Goal: Navigation & Orientation: Find specific page/section

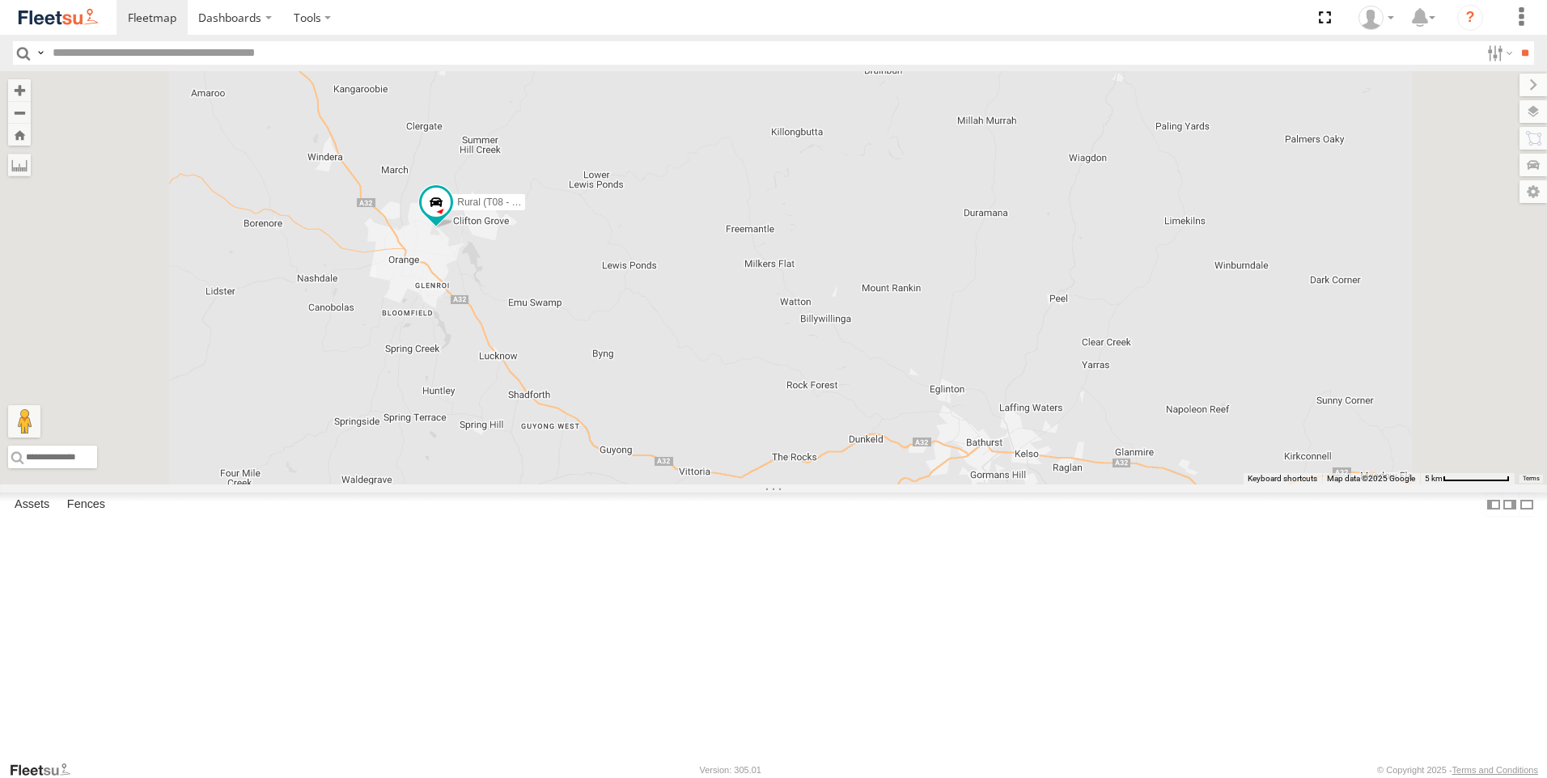
drag, startPoint x: 706, startPoint y: 254, endPoint x: 761, endPoint y: 742, distance: 491.0
click at [761, 485] on div "Brookvale (T10 - [PERSON_NAME]) Rural (T08 - [PERSON_NAME]) Blacktown #1 (T09 -…" at bounding box center [773, 278] width 1547 height 414
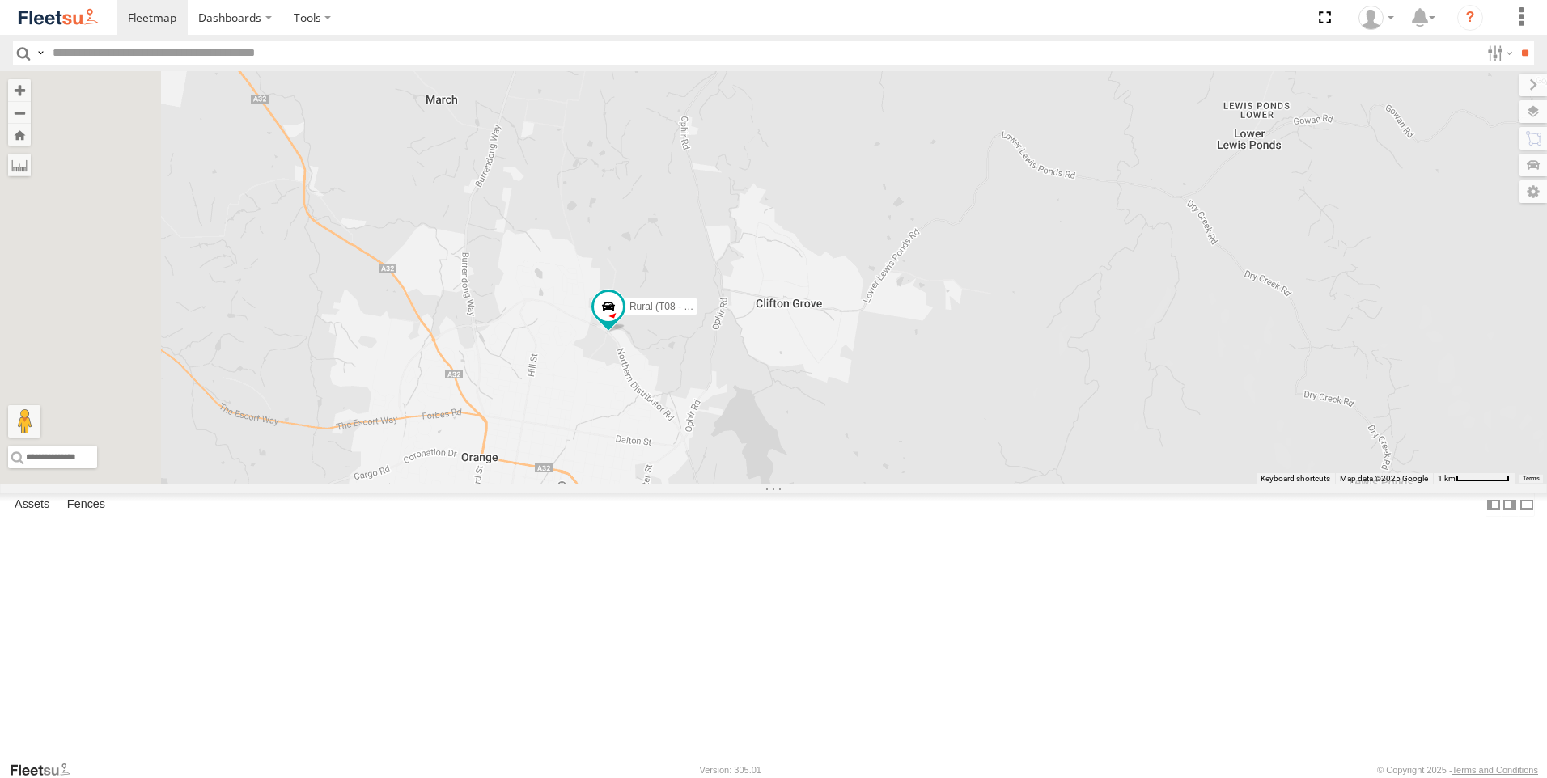
drag, startPoint x: 761, startPoint y: 360, endPoint x: 1099, endPoint y: 770, distance: 531.1
click at [1099, 770] on body "Dashboards ?" at bounding box center [773, 389] width 1547 height 778
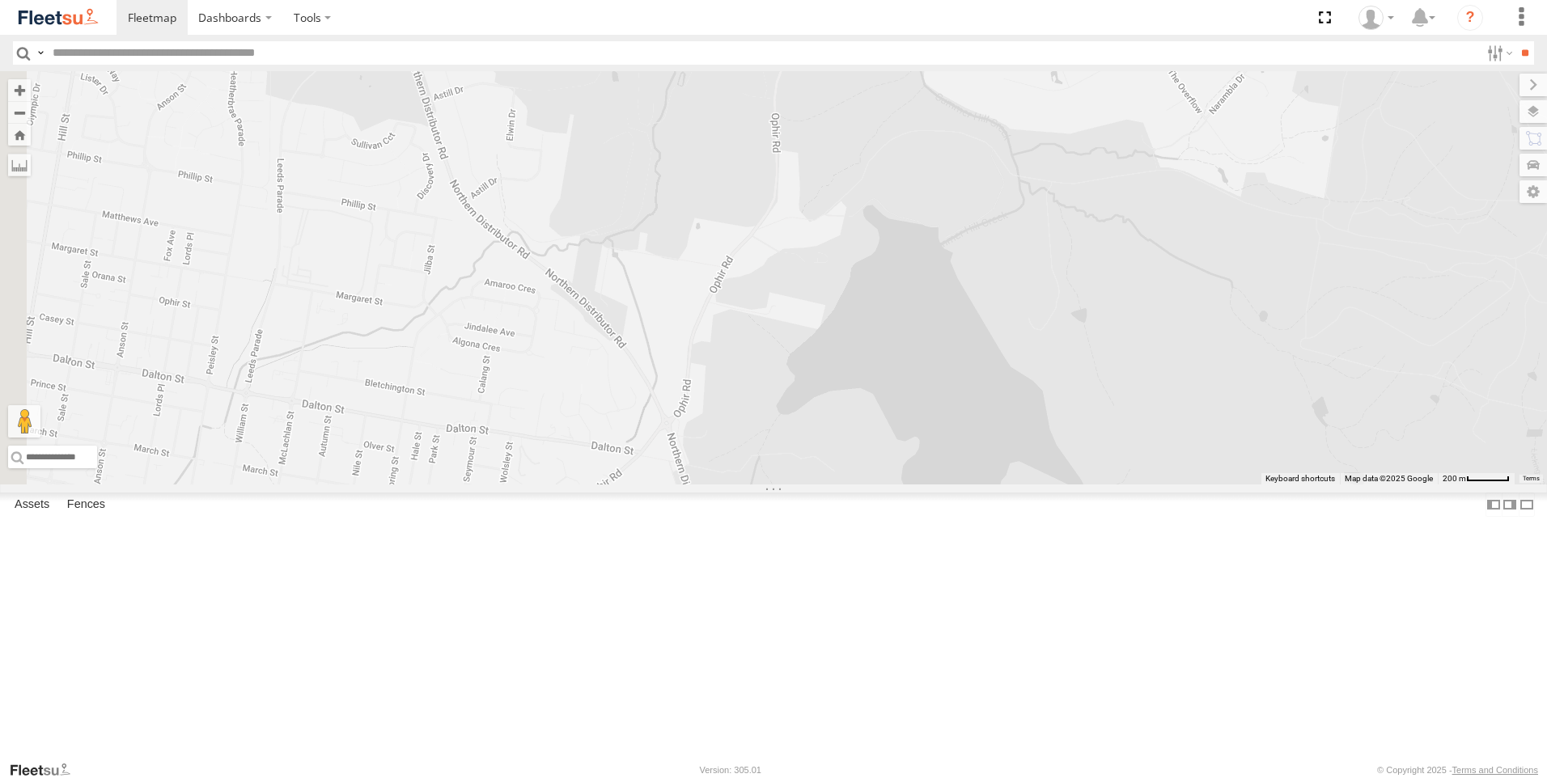
drag, startPoint x: 913, startPoint y: 455, endPoint x: 1414, endPoint y: 668, distance: 544.2
click at [1414, 485] on div "Brookvale (T10 - [PERSON_NAME]) Rural (T08 - [PERSON_NAME]) Blacktown #1 (T09 -…" at bounding box center [773, 278] width 1547 height 414
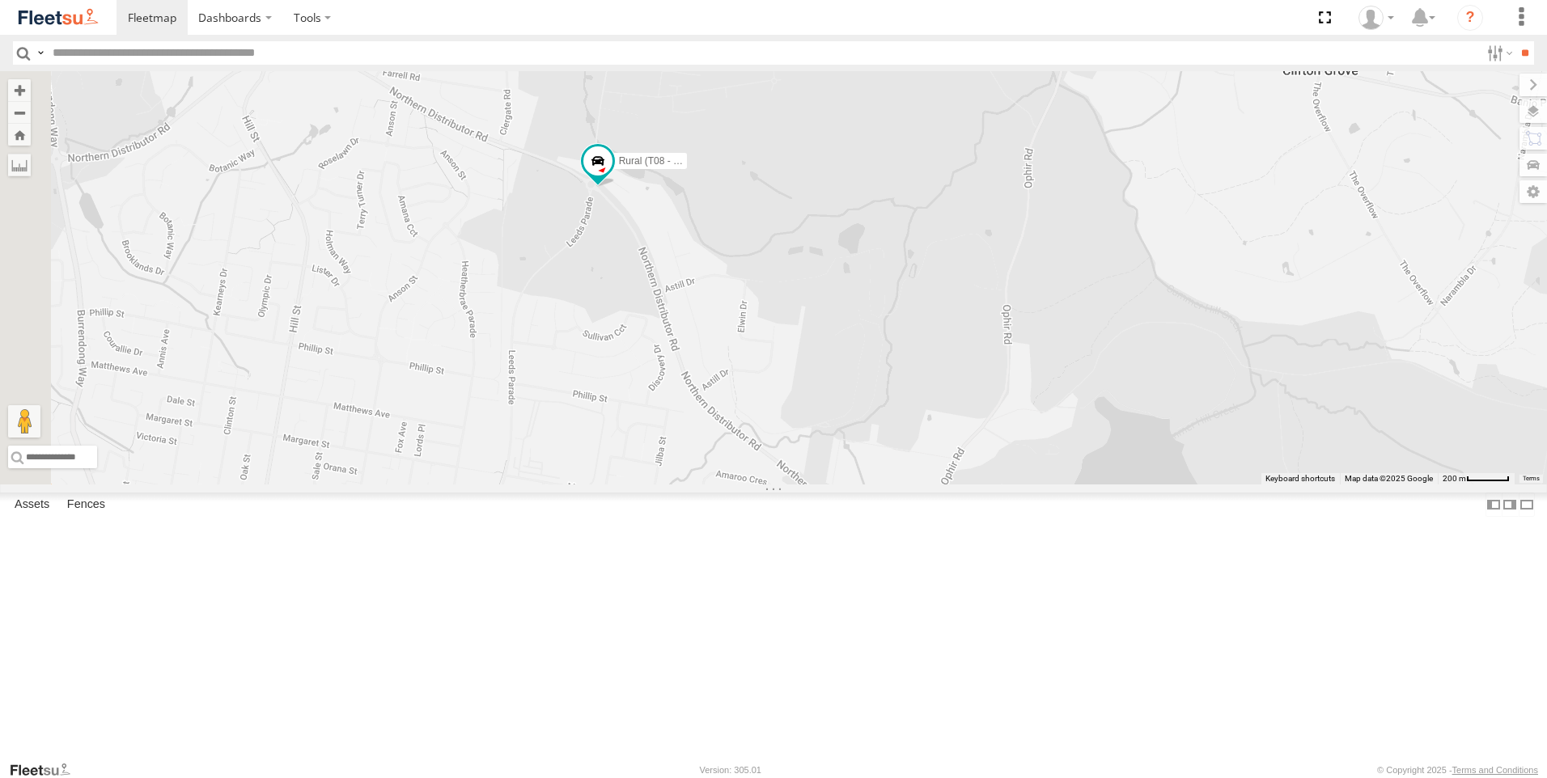
drag, startPoint x: 1080, startPoint y: 422, endPoint x: 1145, endPoint y: 477, distance: 85.0
click at [1145, 477] on div "Brookvale (T10 - [PERSON_NAME]) Rural (T08 - [PERSON_NAME]) Blacktown #1 (T09 -…" at bounding box center [773, 278] width 1547 height 414
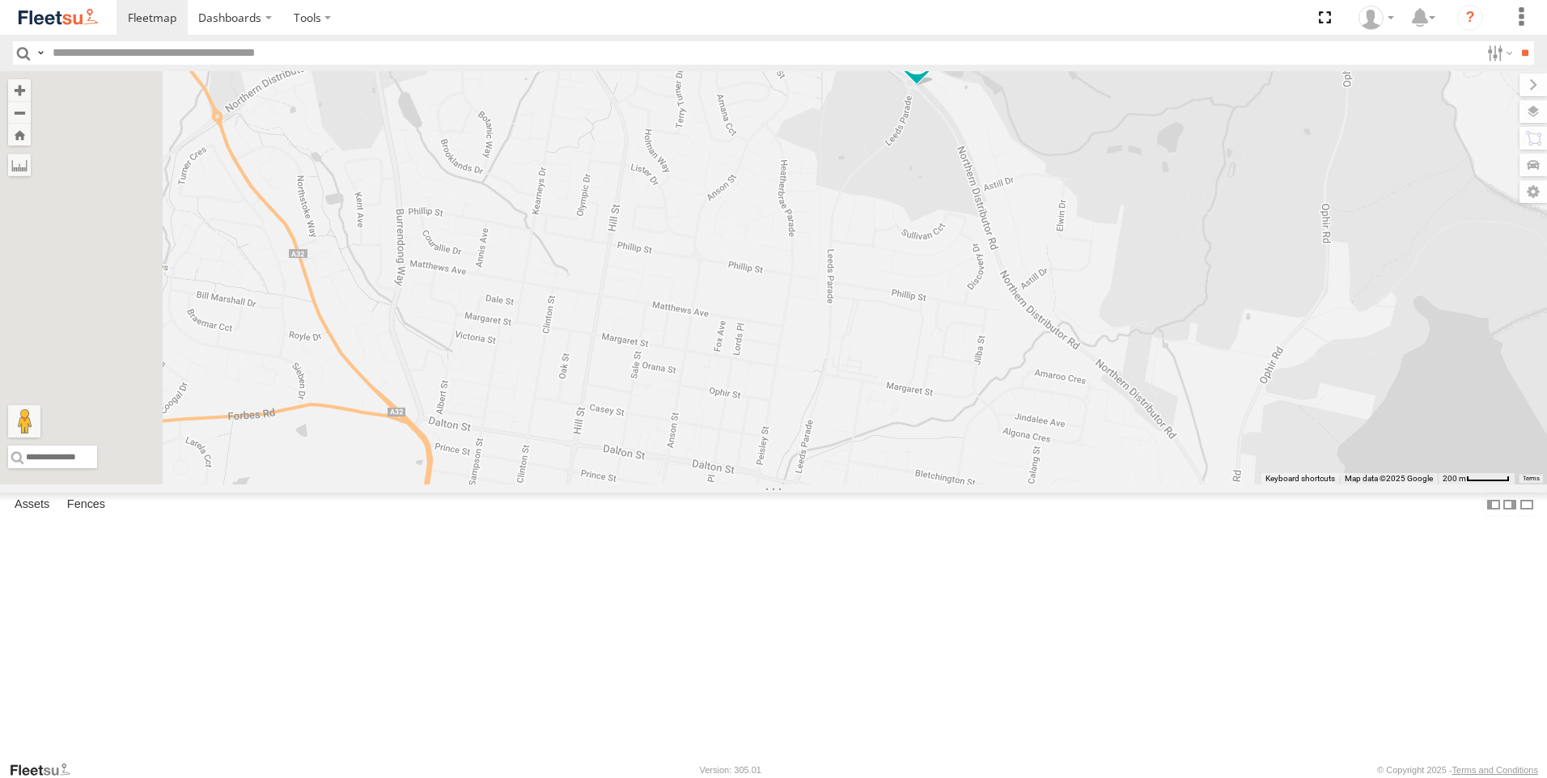
drag, startPoint x: 1149, startPoint y: 631, endPoint x: 1495, endPoint y: 538, distance: 357.8
click at [1498, 485] on div "Brookvale (T10 - [PERSON_NAME]) Rural (T08 - [PERSON_NAME]) Blacktown #1 (T09 -…" at bounding box center [773, 278] width 1547 height 414
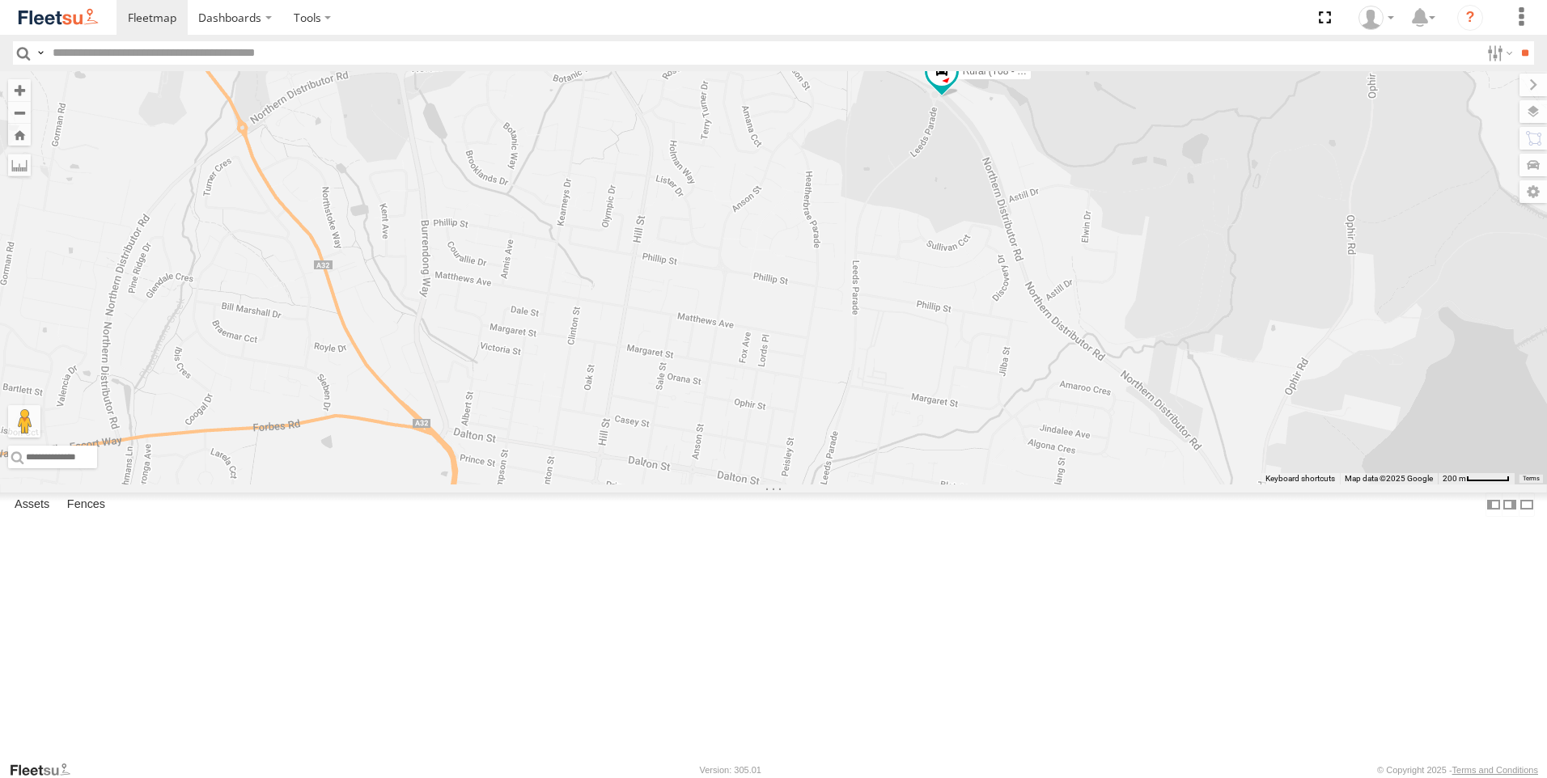
drag, startPoint x: 895, startPoint y: 388, endPoint x: 624, endPoint y: 352, distance: 273.5
click at [624, 352] on div "Brookvale (T10 - [PERSON_NAME]) Rural (T08 - [PERSON_NAME]) Blacktown #1 (T09 -…" at bounding box center [773, 278] width 1547 height 414
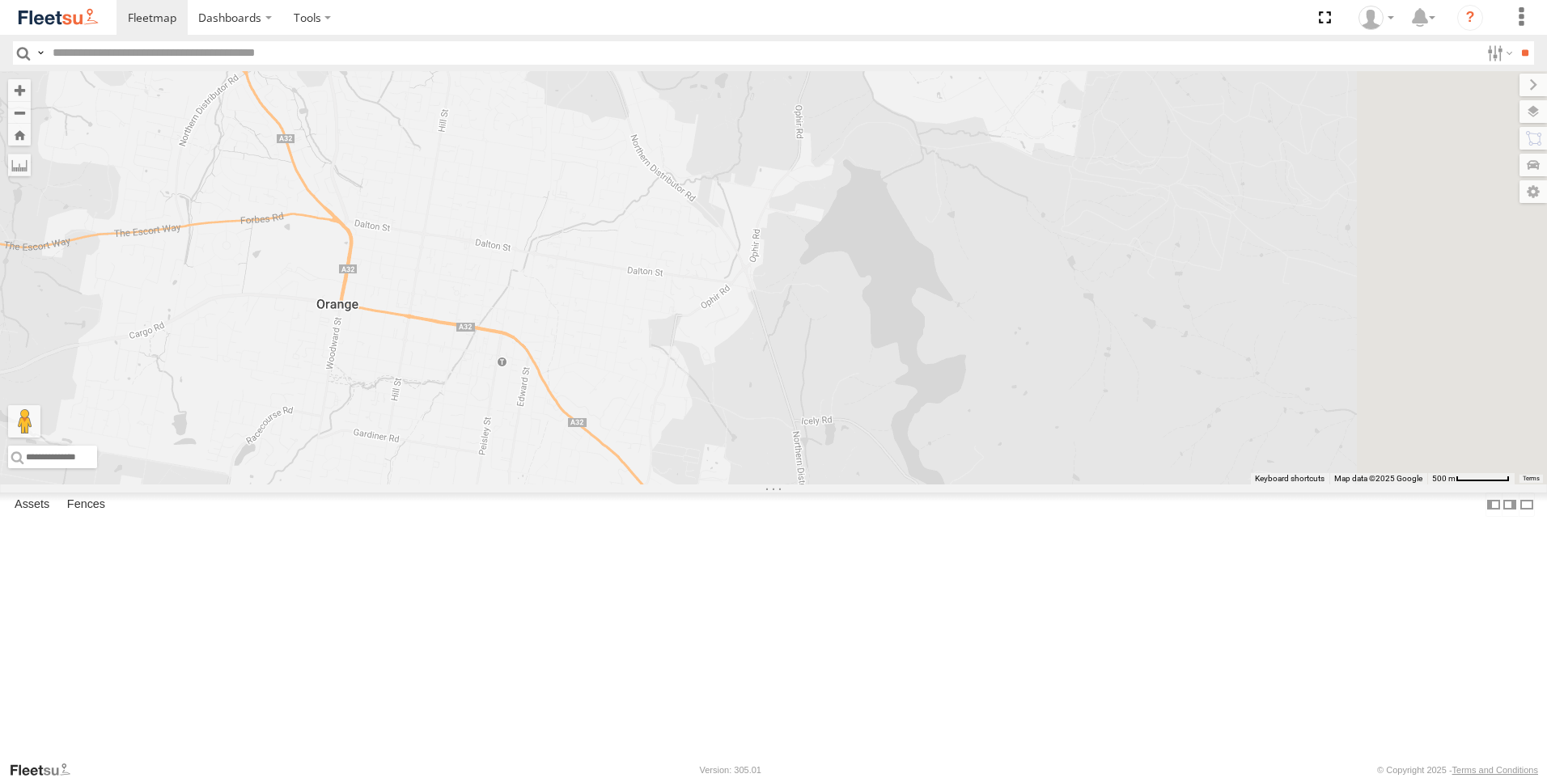
drag, startPoint x: 906, startPoint y: 507, endPoint x: 706, endPoint y: 309, distance: 281.0
click at [706, 310] on div at bounding box center [773, 278] width 1547 height 414
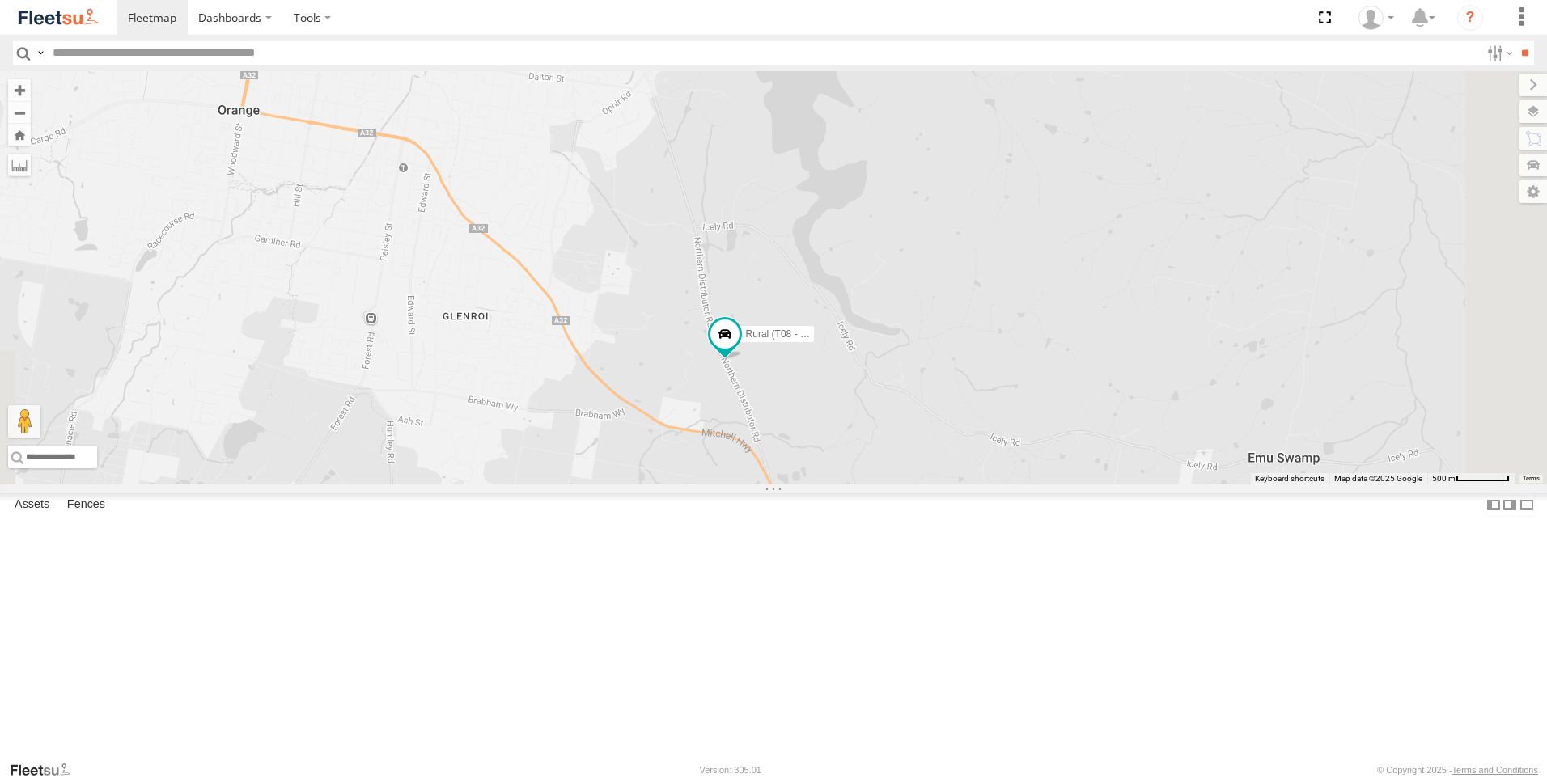
drag, startPoint x: 877, startPoint y: 512, endPoint x: 792, endPoint y: 357, distance: 177.1
click at [792, 357] on div "Rural (T08 - [PERSON_NAME])" at bounding box center [773, 278] width 1547 height 414
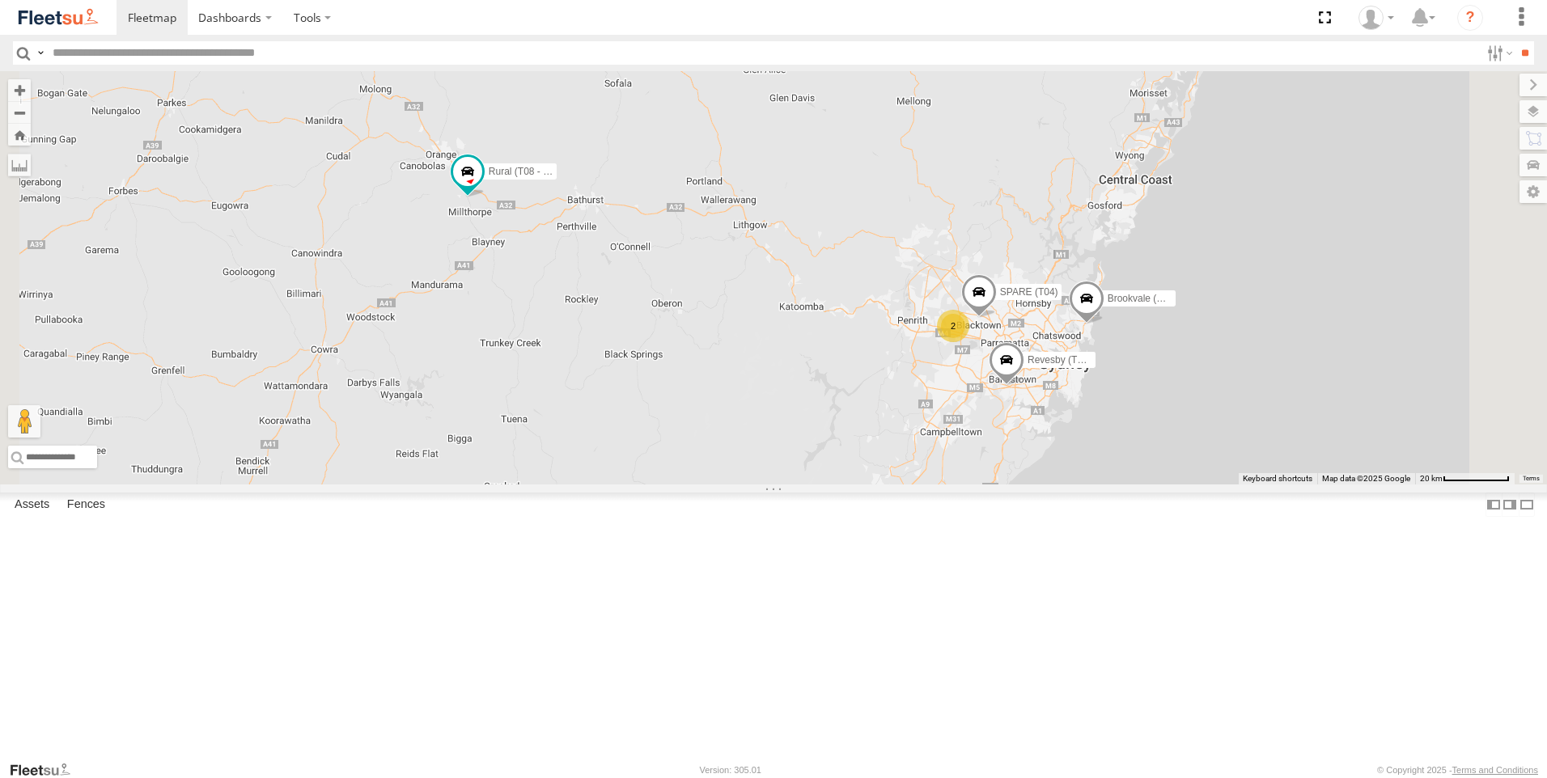
click at [757, 382] on div "Rural (T08 - [PERSON_NAME]) Brookvale (T10 - [PERSON_NAME]) 2 Revesby (T07 - [P…" at bounding box center [773, 278] width 1547 height 414
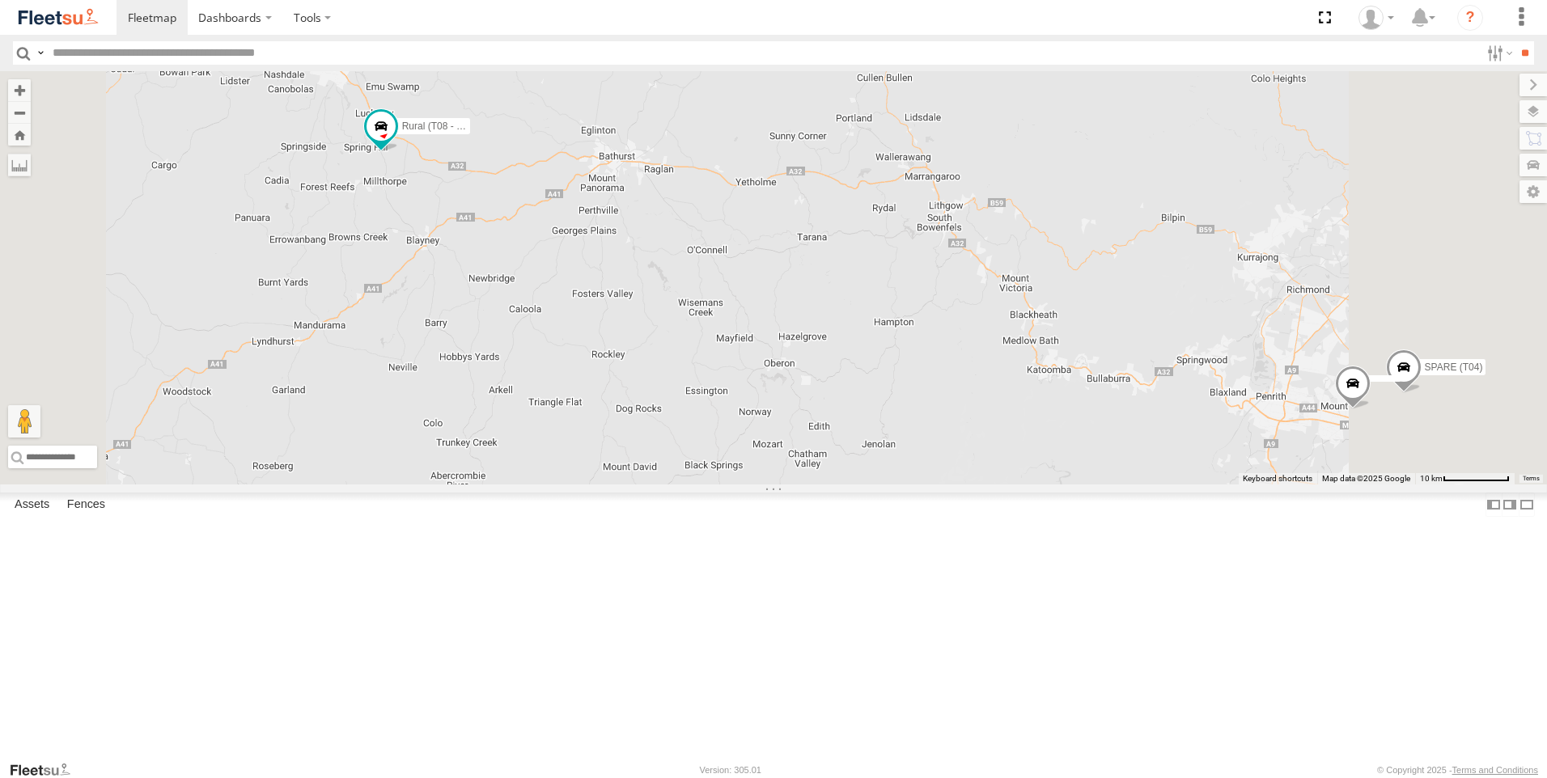
click at [618, 349] on div "Rural (T08 - [PERSON_NAME]) Brookvale (T10 - [PERSON_NAME]) Revesby (T07 - [PER…" at bounding box center [773, 278] width 1547 height 414
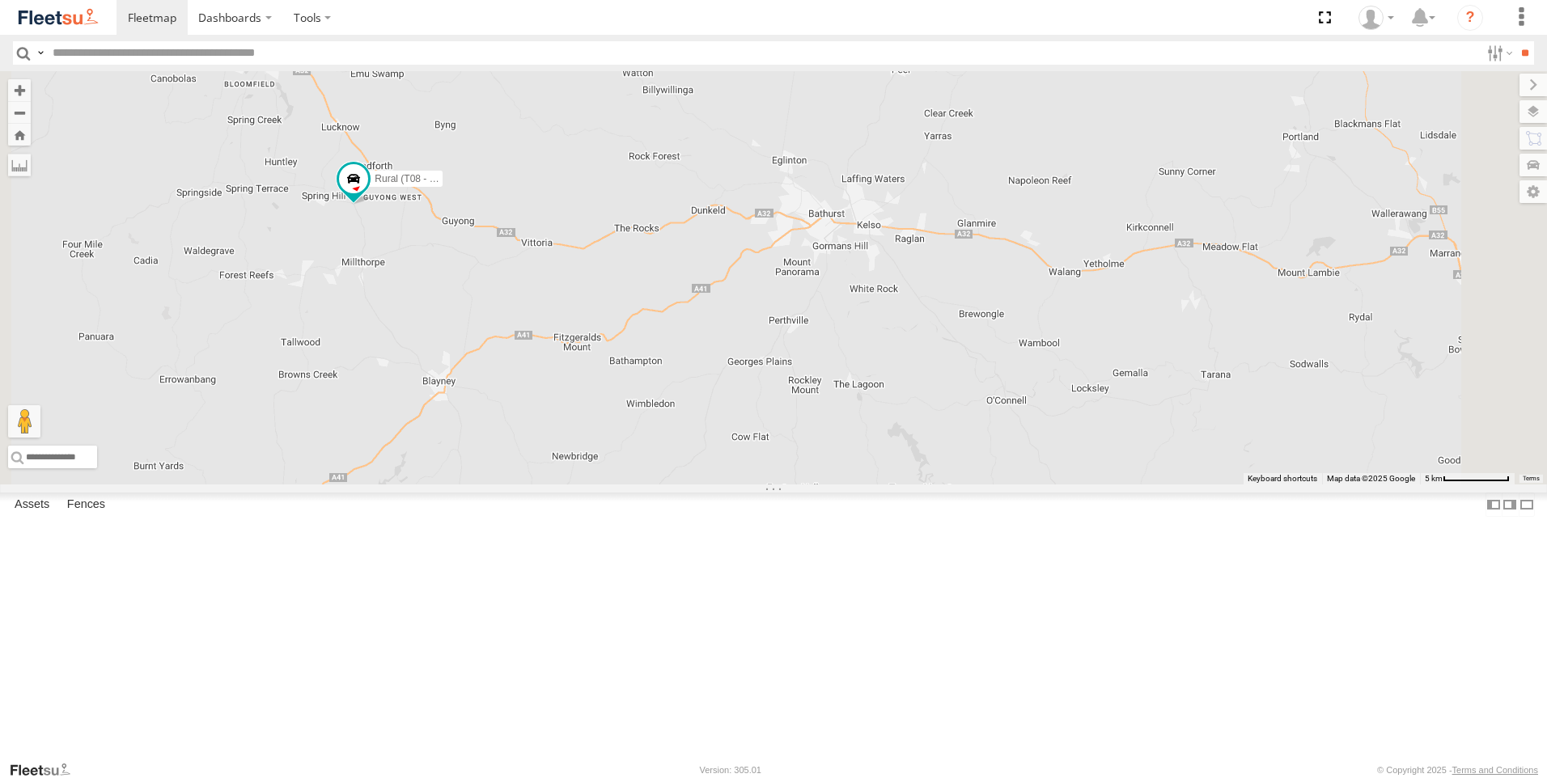
drag, startPoint x: 618, startPoint y: 329, endPoint x: 626, endPoint y: 444, distance: 116.0
click at [626, 444] on div "Rural (T08 - [PERSON_NAME]) Brookvale (T10 - [PERSON_NAME]) Revesby (T07 - [PER…" at bounding box center [773, 278] width 1547 height 414
click at [580, 365] on div "Rural (T08 - [PERSON_NAME]) Brookvale (T10 - [PERSON_NAME]) Revesby (T07 - [PER…" at bounding box center [773, 278] width 1547 height 414
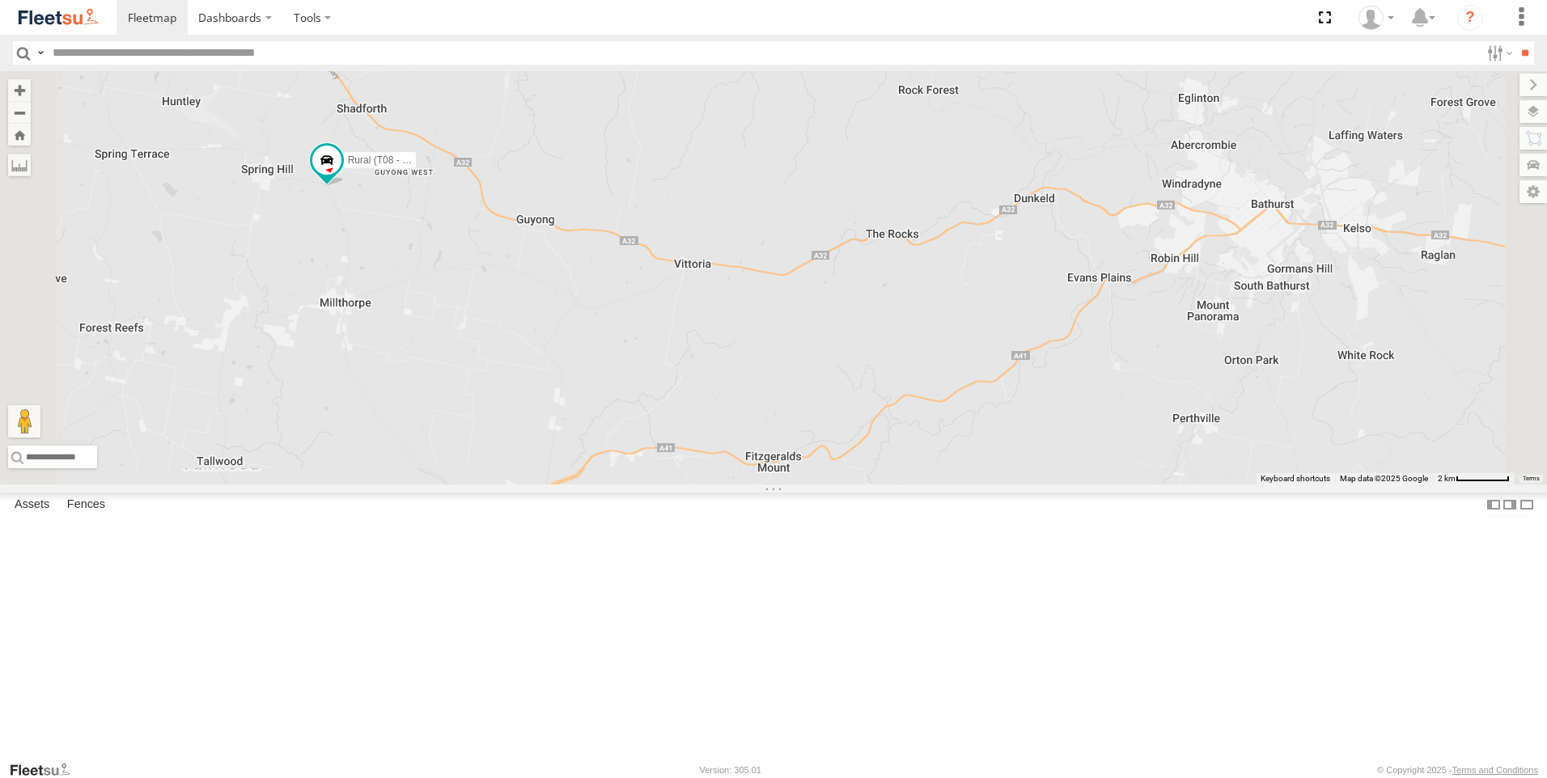
click at [580, 365] on div "Rural (T08 - [PERSON_NAME]) Brookvale (T10 - [PERSON_NAME]) Revesby (T07 - [PER…" at bounding box center [773, 278] width 1547 height 414
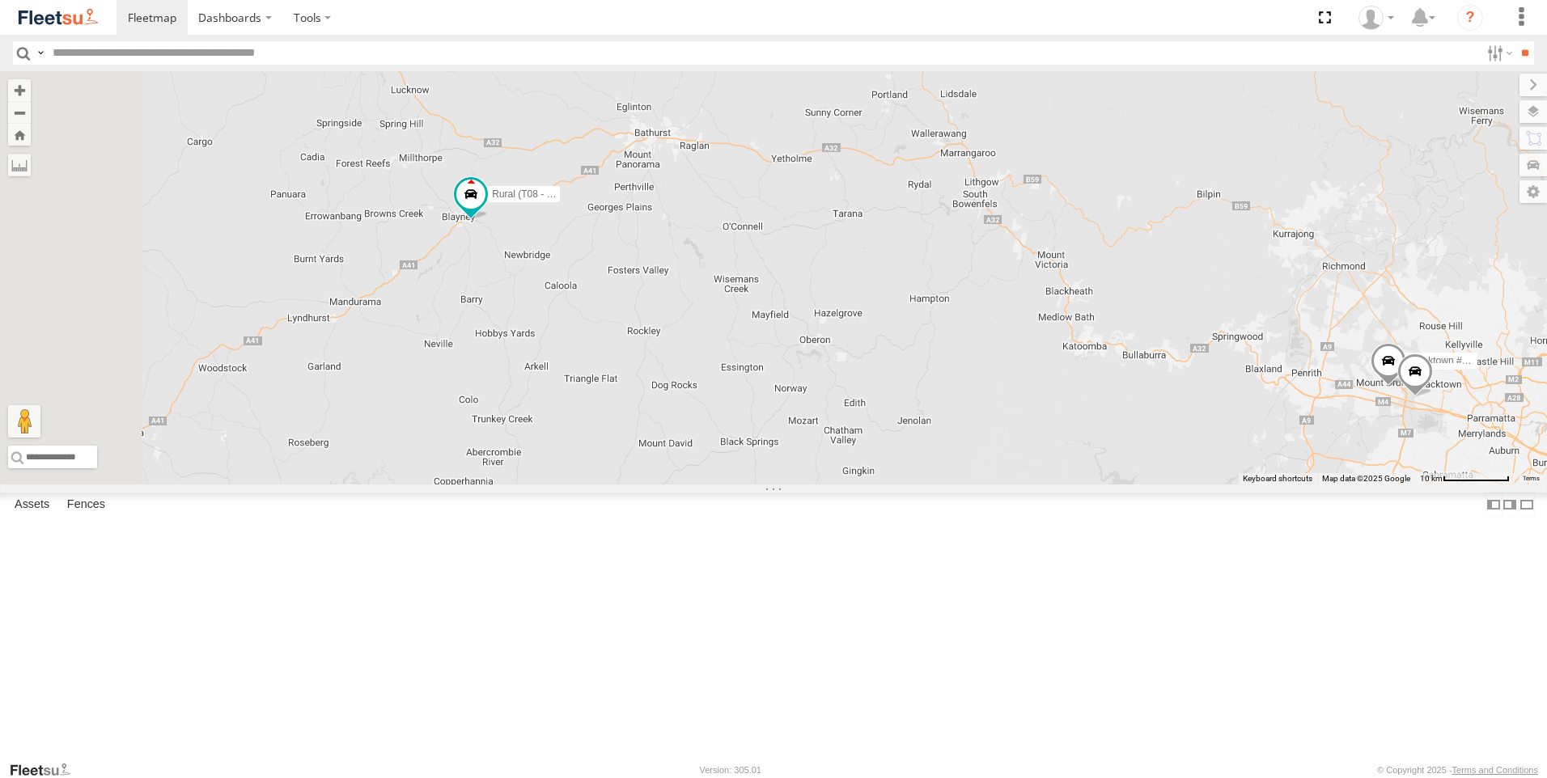
drag, startPoint x: 682, startPoint y: 337, endPoint x: 753, endPoint y: 498, distance: 175.7
click at [753, 485] on div "Brookvale (T10 - [PERSON_NAME]) Rural (T08 - [PERSON_NAME]) Blacktown #1 (T09 -…" at bounding box center [773, 278] width 1547 height 414
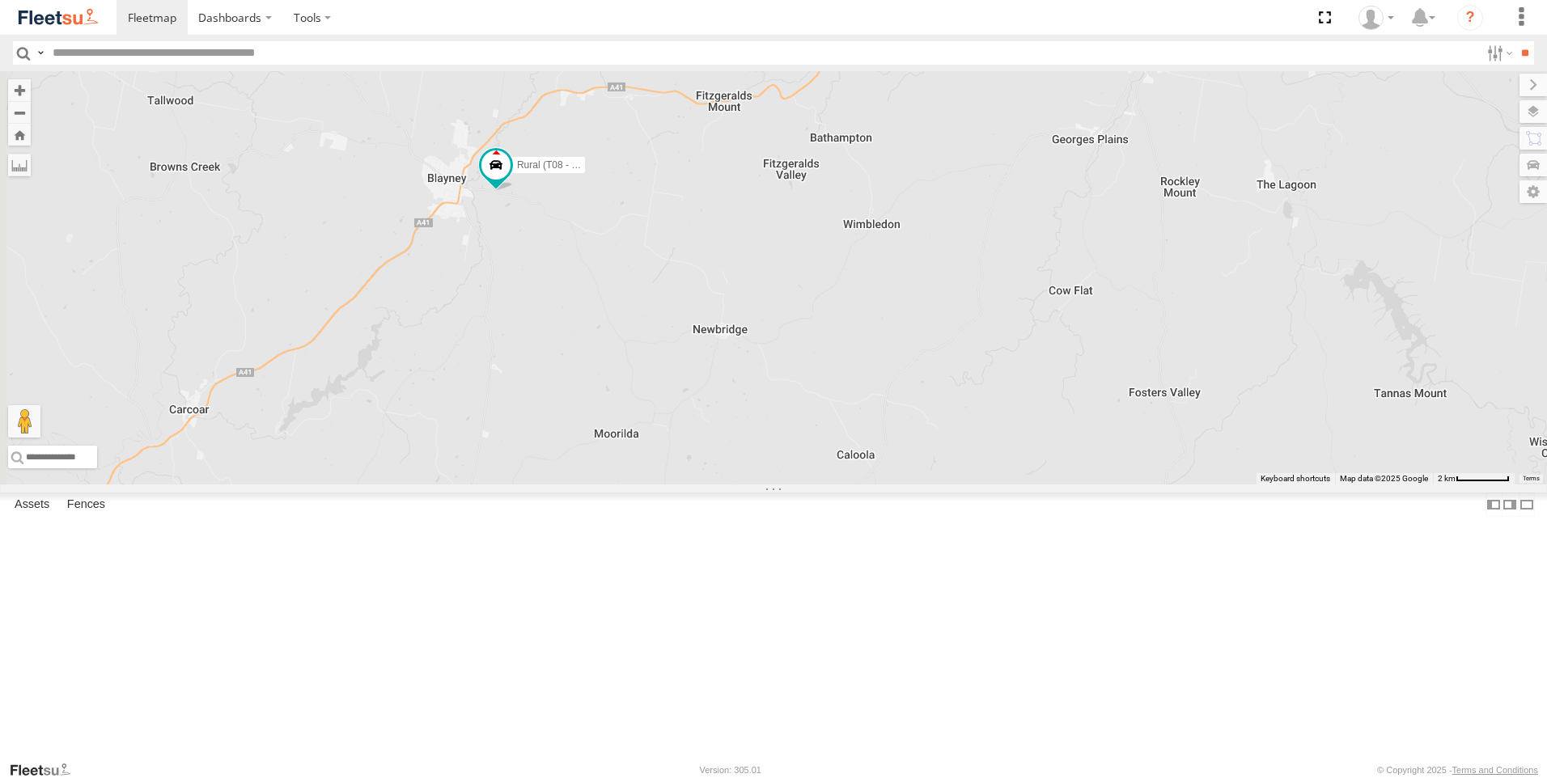
drag, startPoint x: 559, startPoint y: 284, endPoint x: 755, endPoint y: 417, distance: 236.6
click at [755, 417] on div "Brookvale (T10 - [PERSON_NAME]) Rural (T08 - [PERSON_NAME]) Blacktown #1 (T09 -…" at bounding box center [773, 278] width 1547 height 414
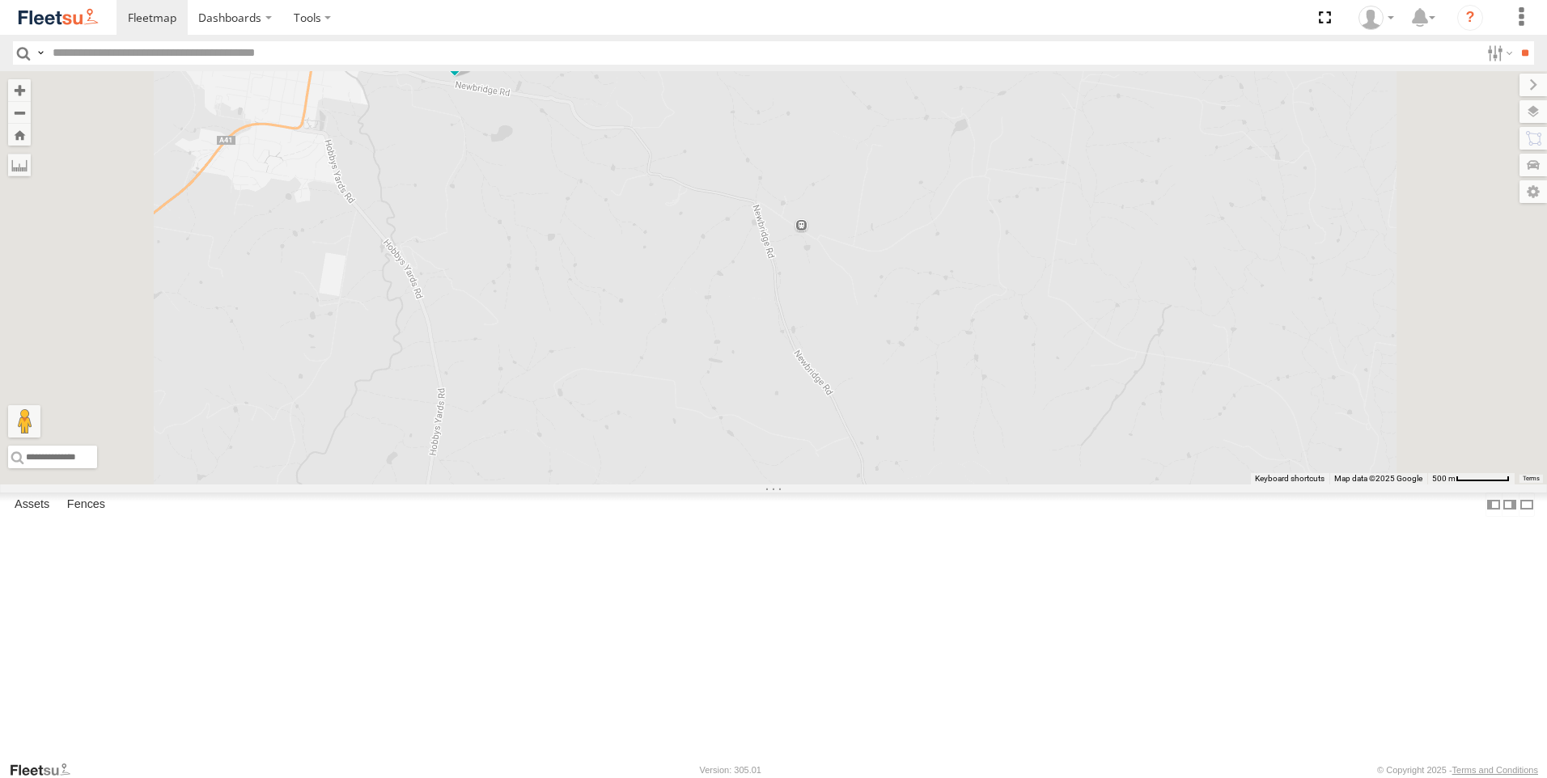
drag, startPoint x: 739, startPoint y: 401, endPoint x: 760, endPoint y: 474, distance: 76.6
click at [760, 474] on div "Brookvale (T10 - [PERSON_NAME]) Rural (T08 - [PERSON_NAME]) Blacktown #1 (T09 -…" at bounding box center [773, 278] width 1547 height 414
drag, startPoint x: 716, startPoint y: 321, endPoint x: 716, endPoint y: 531, distance: 209.6
click at [717, 485] on div "Brookvale (T10 - [PERSON_NAME]) Rural (T08 - [PERSON_NAME]) Blacktown #1 (T09 -…" at bounding box center [773, 278] width 1547 height 414
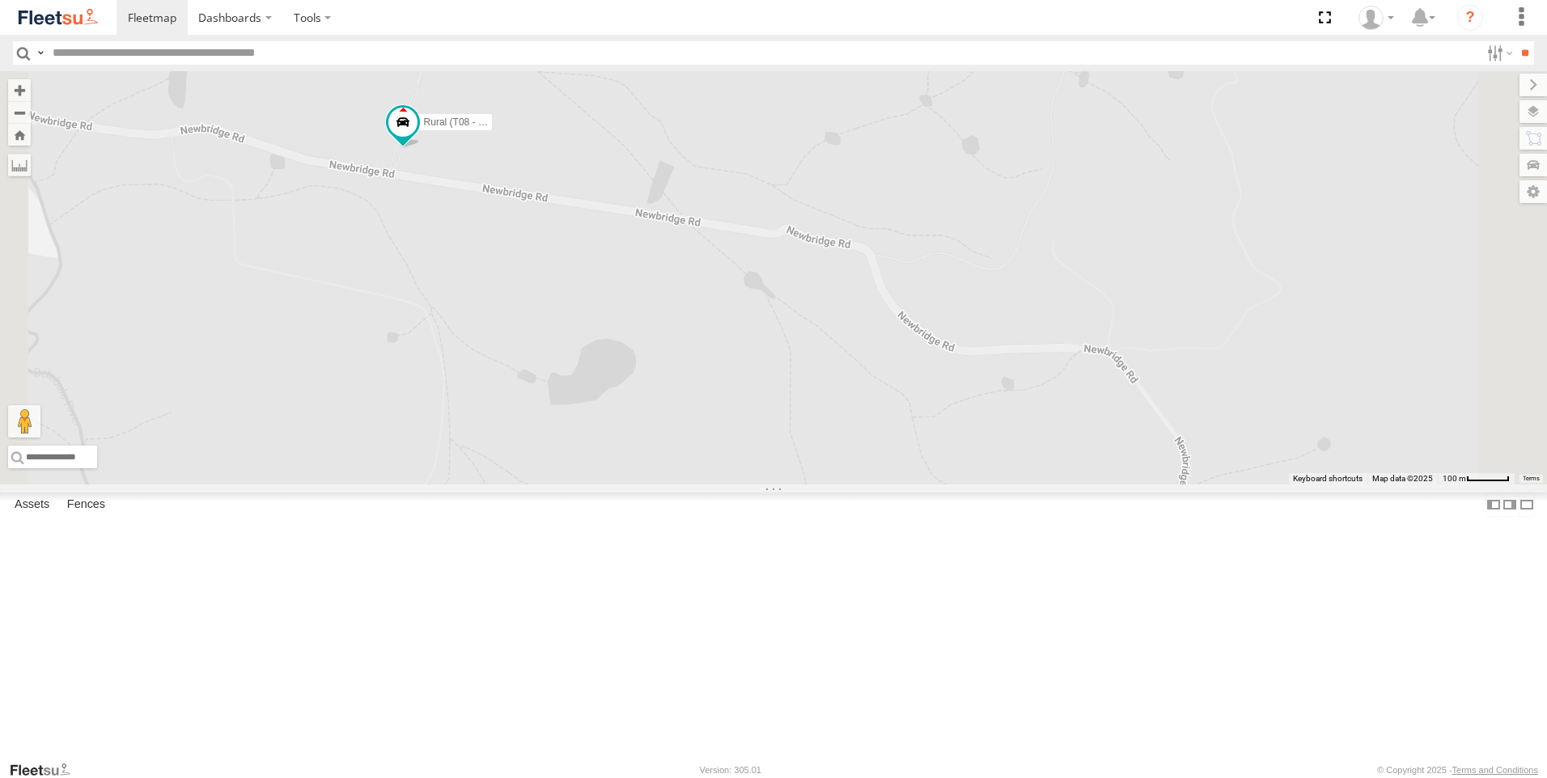
drag, startPoint x: 706, startPoint y: 356, endPoint x: 723, endPoint y: 549, distance: 194.1
click at [723, 485] on div "Brookvale (T10 - [PERSON_NAME]) Rural (T08 - [PERSON_NAME]) Blacktown #1 (T09 -…" at bounding box center [773, 278] width 1547 height 414
drag, startPoint x: 689, startPoint y: 436, endPoint x: 832, endPoint y: 446, distance: 142.8
click at [832, 446] on div "Brookvale (T10 - [PERSON_NAME]) Rural (T08 - [PERSON_NAME]) Blacktown #1 (T09 -…" at bounding box center [773, 278] width 1547 height 414
drag, startPoint x: 794, startPoint y: 485, endPoint x: 790, endPoint y: 532, distance: 47.1
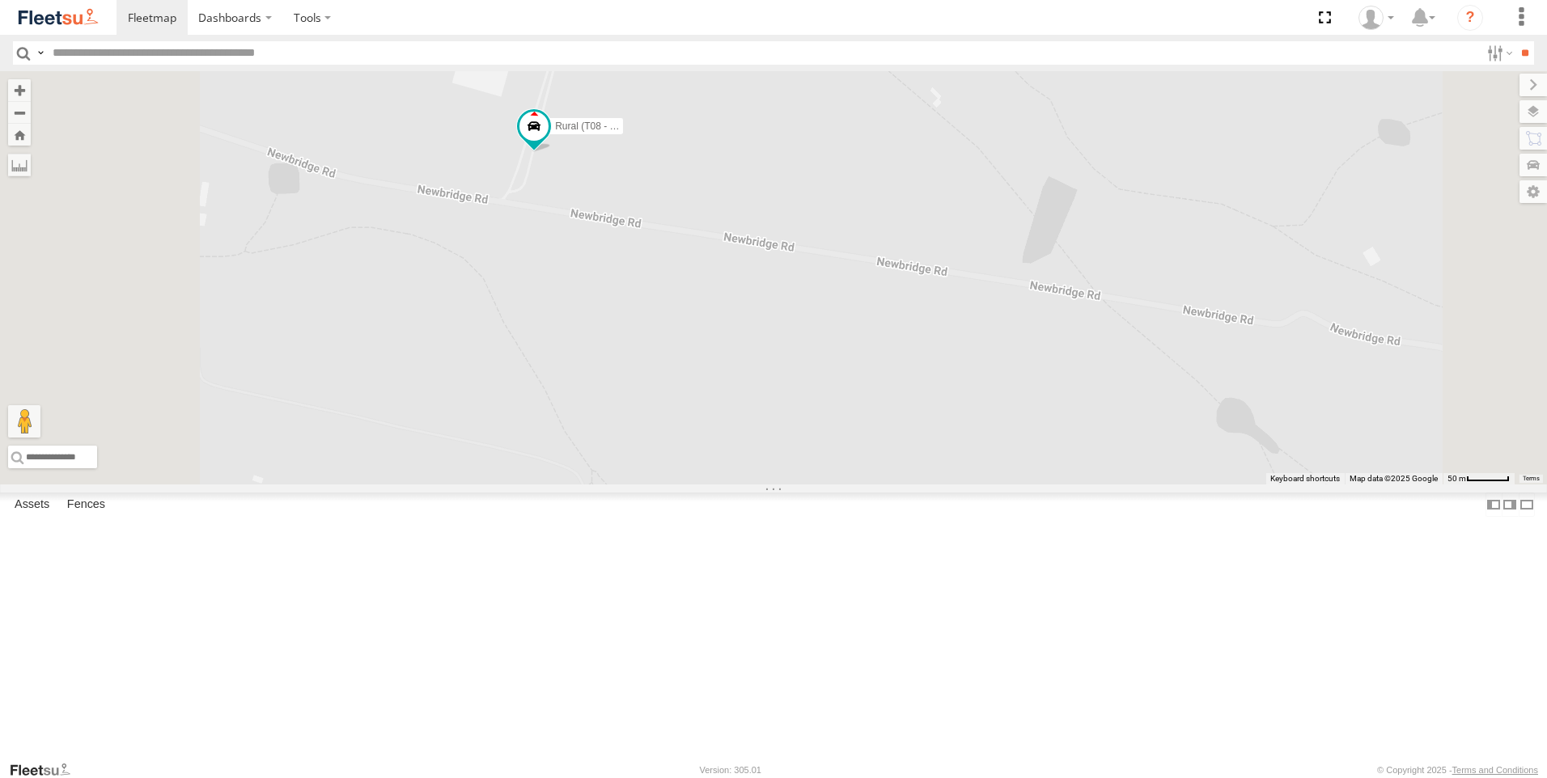
click at [790, 485] on div "Brookvale (T10 - [PERSON_NAME]) Rural (T08 - [PERSON_NAME]) Blacktown #1 (T09 -…" at bounding box center [773, 278] width 1547 height 414
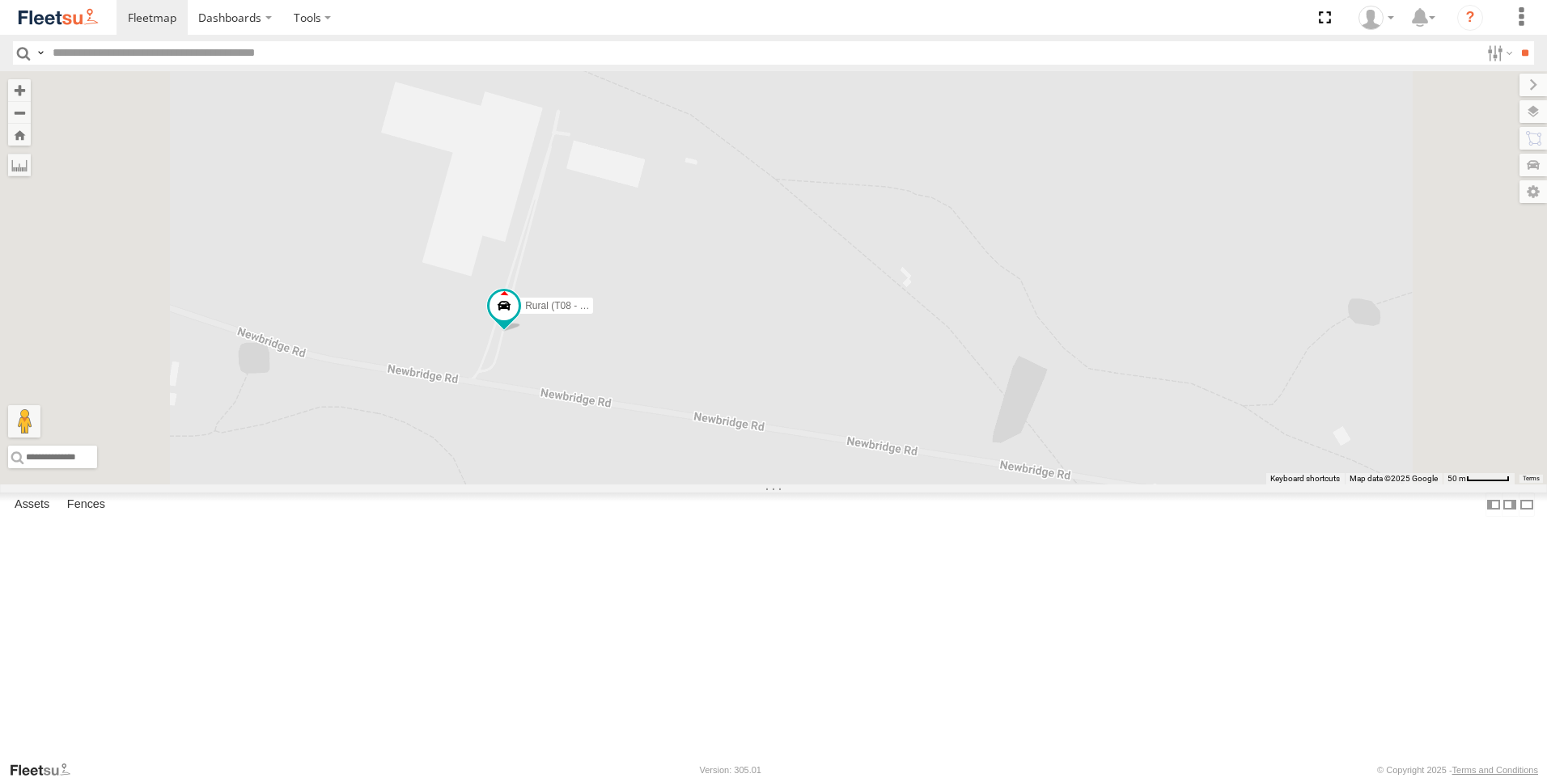
drag, startPoint x: 842, startPoint y: 413, endPoint x: 808, endPoint y: 579, distance: 170.3
click at [808, 485] on div "Brookvale (T10 - [PERSON_NAME]) Rural (T08 - [PERSON_NAME]) Blacktown #1 (T09 -…" at bounding box center [773, 278] width 1547 height 414
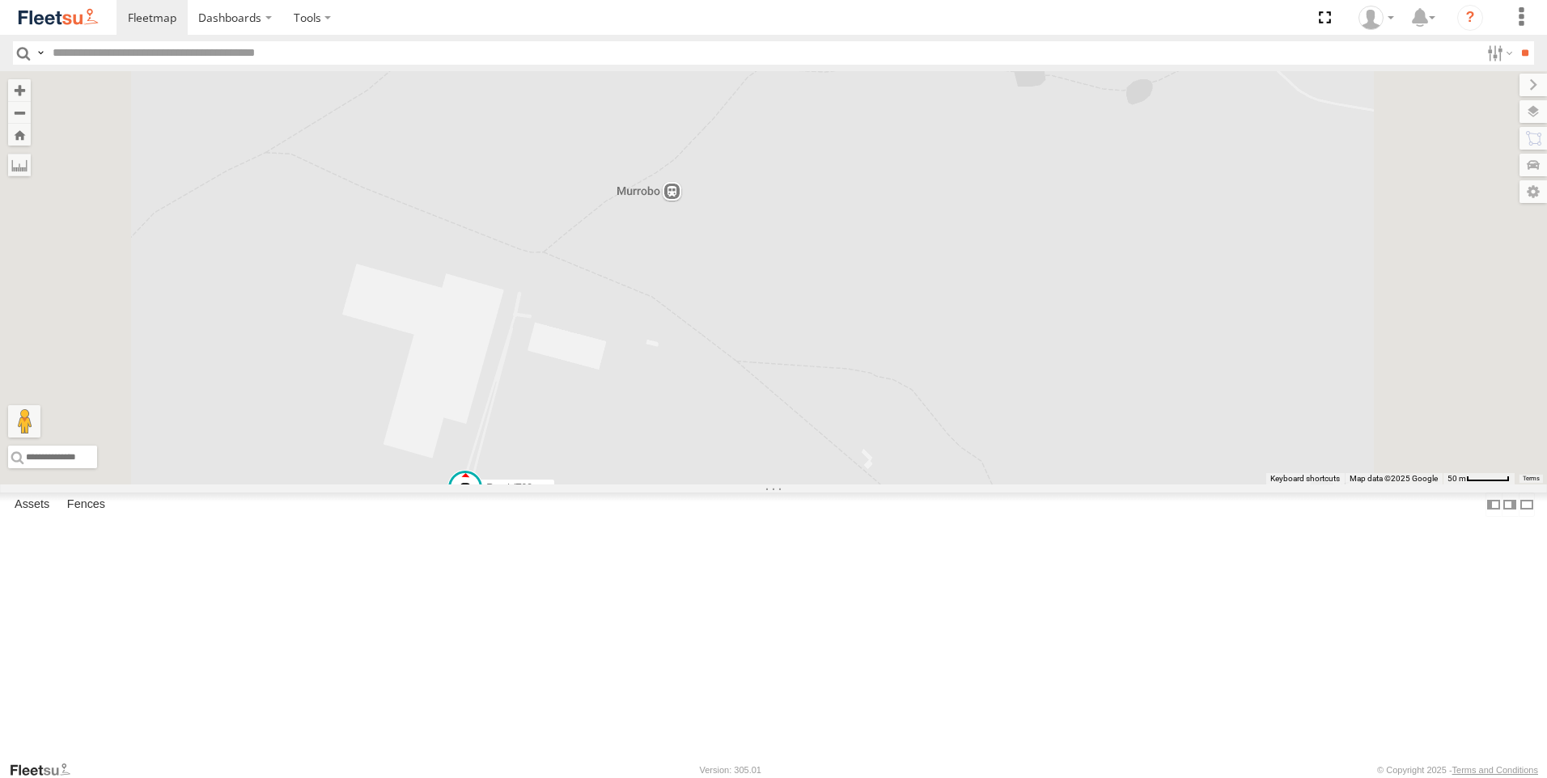
drag, startPoint x: 935, startPoint y: 457, endPoint x: 873, endPoint y: 609, distance: 164.1
click at [896, 485] on div "Brookvale (T10 - [PERSON_NAME]) Rural (T08 - [PERSON_NAME]) Blacktown #1 (T09 -…" at bounding box center [773, 278] width 1547 height 414
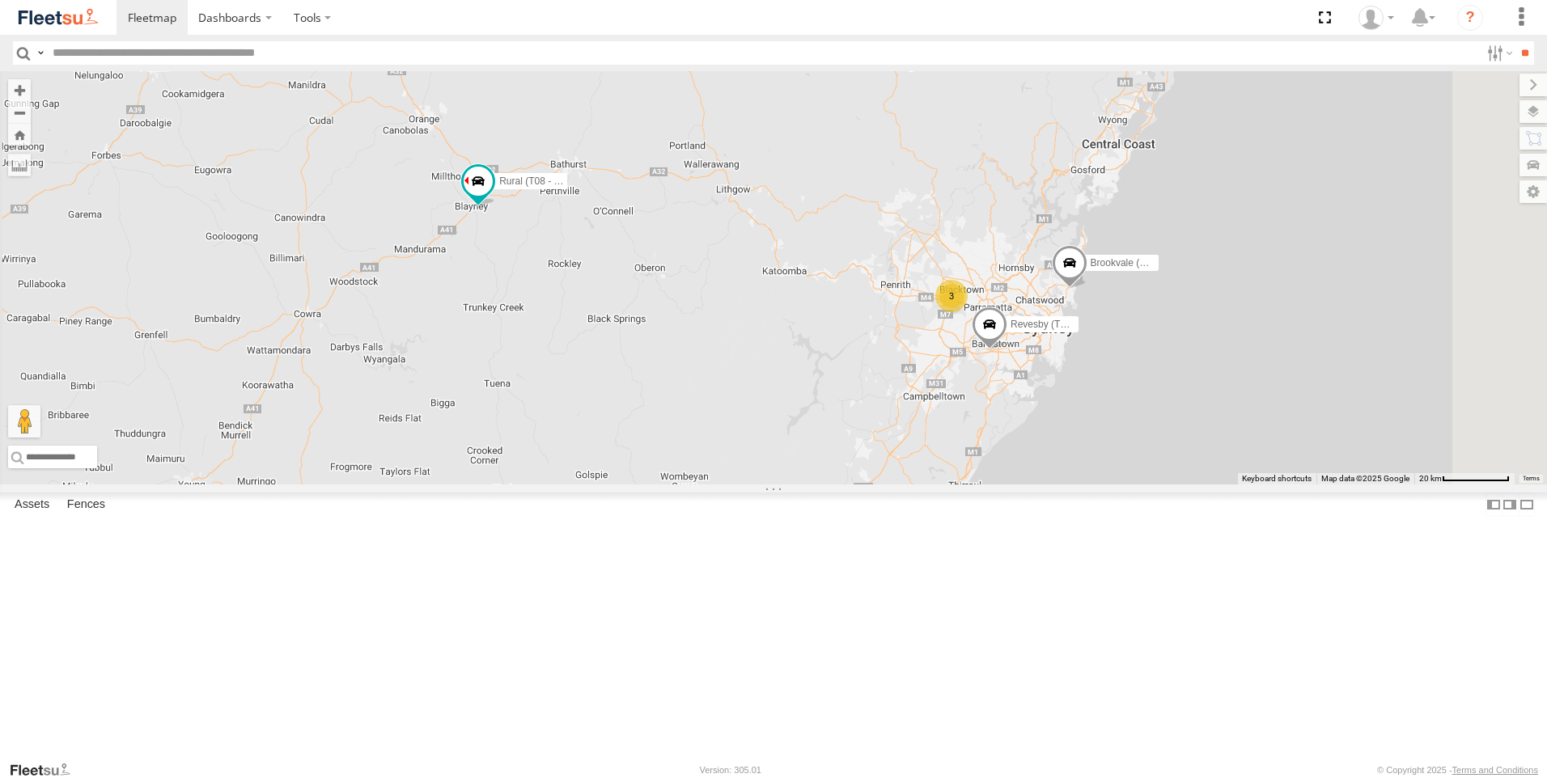
click at [715, 405] on div "Brookvale (T10 - [PERSON_NAME]) Rural (T08 - [PERSON_NAME]) Revesby (T07 - [PER…" at bounding box center [773, 278] width 1547 height 414
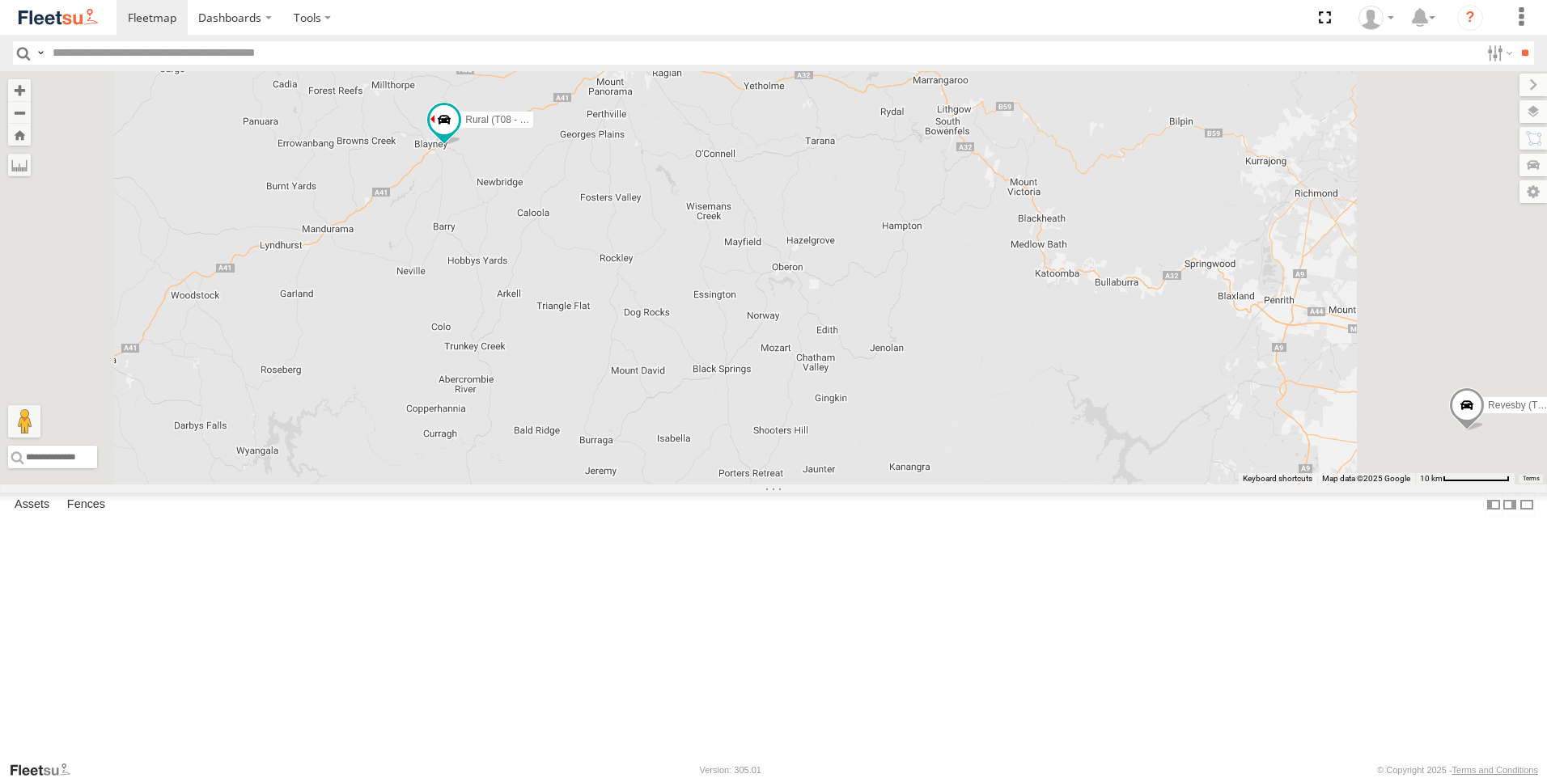
click at [732, 396] on div "Brookvale (T10 - [PERSON_NAME]) Rural (T08 - [PERSON_NAME]) Revesby (T07 - [PER…" at bounding box center [773, 278] width 1547 height 414
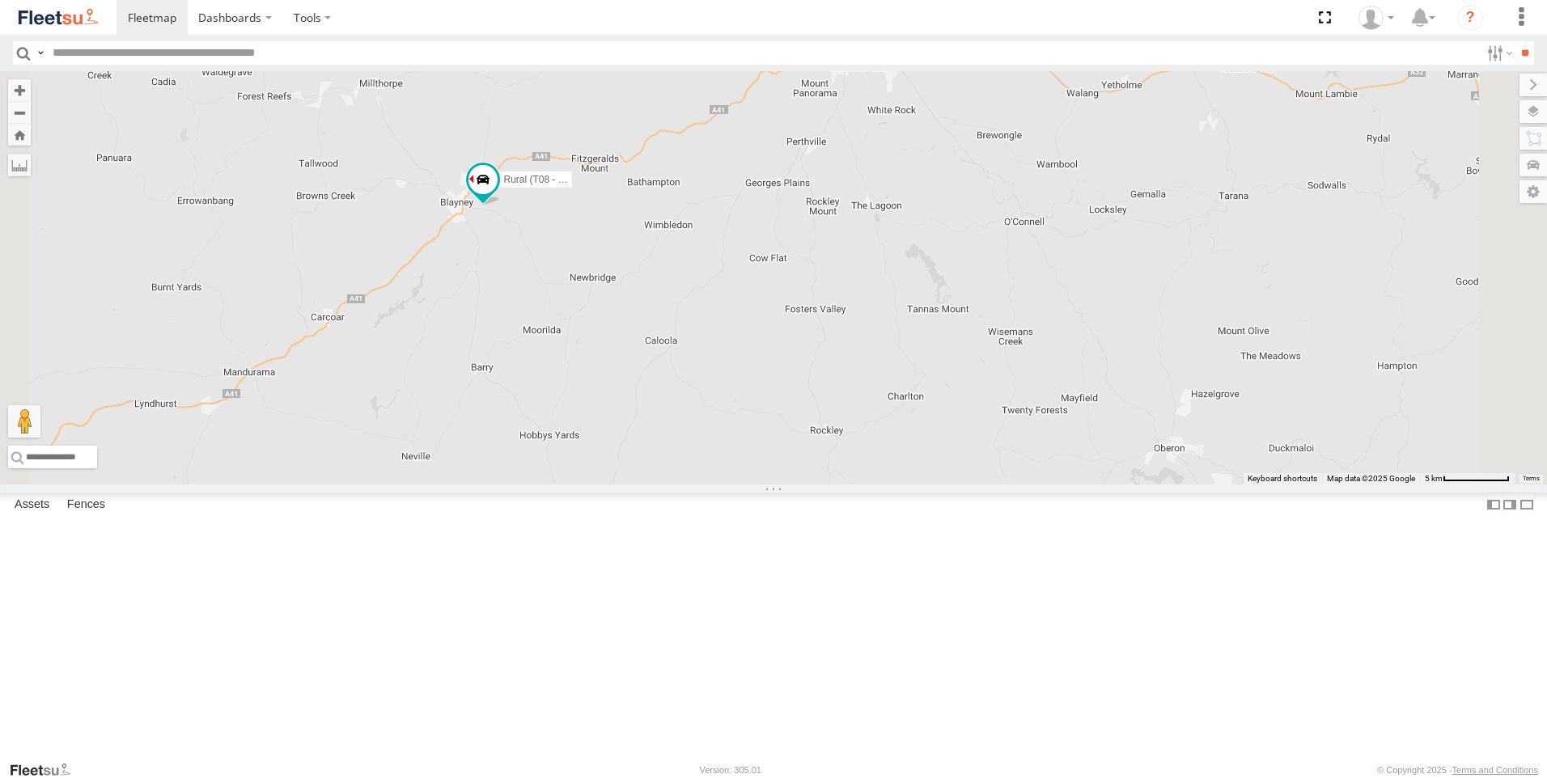
drag, startPoint x: 715, startPoint y: 397, endPoint x: 839, endPoint y: 573, distance: 214.9
click at [839, 485] on div "Brookvale (T10 - [PERSON_NAME]) Rural (T08 - [PERSON_NAME]) Revesby (T07 - [PER…" at bounding box center [773, 278] width 1547 height 414
click at [740, 409] on div "Brookvale (T10 - [PERSON_NAME]) Rural (T08 - [PERSON_NAME]) Revesby (T07 - [PER…" at bounding box center [773, 278] width 1547 height 414
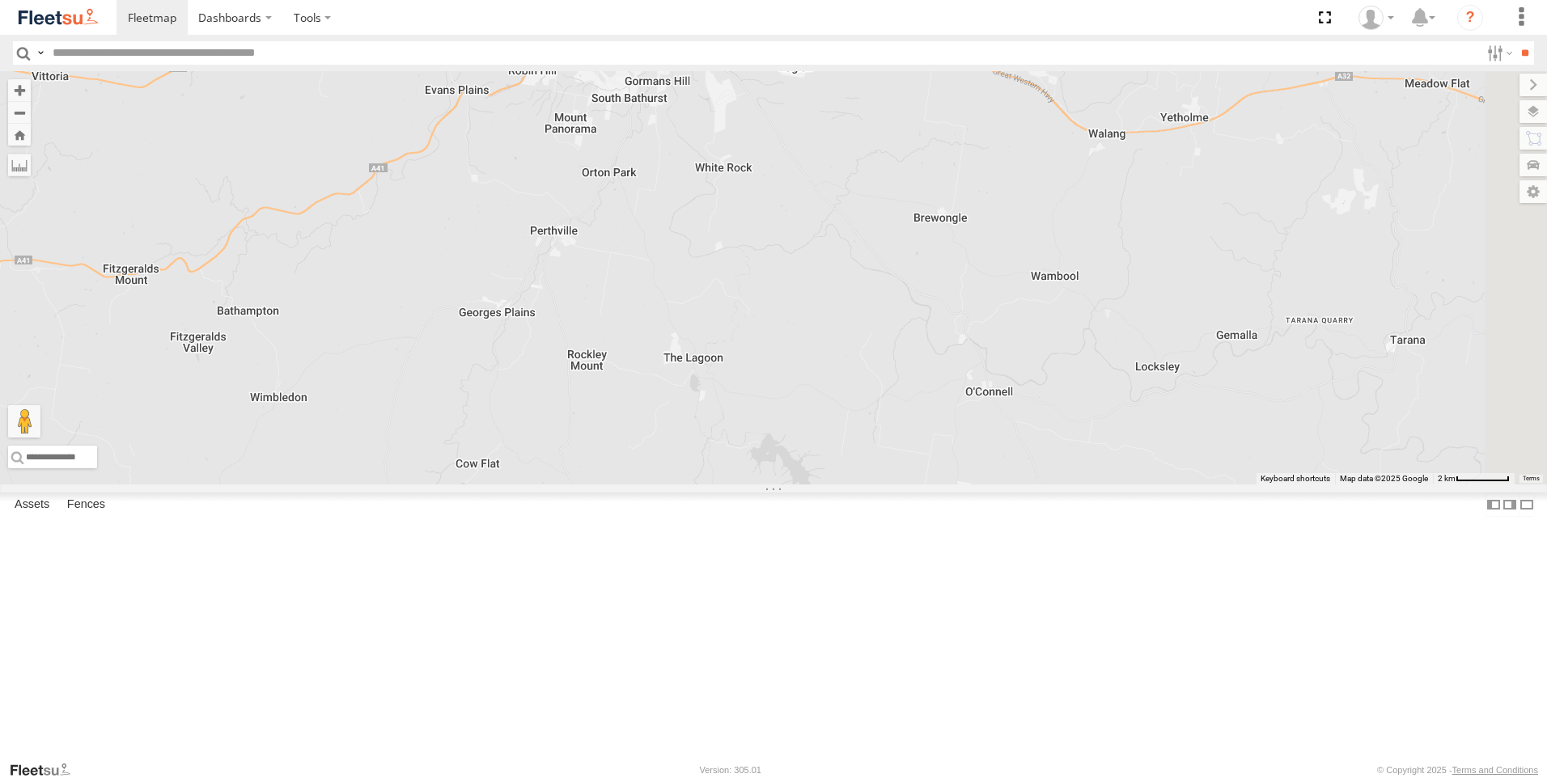
drag, startPoint x: 1142, startPoint y: 333, endPoint x: 867, endPoint y: 368, distance: 277.3
click at [628, 485] on div "Brookvale (T10 - [PERSON_NAME]) Rural (T08 - [PERSON_NAME]) Revesby (T07 - [PER…" at bounding box center [773, 278] width 1547 height 414
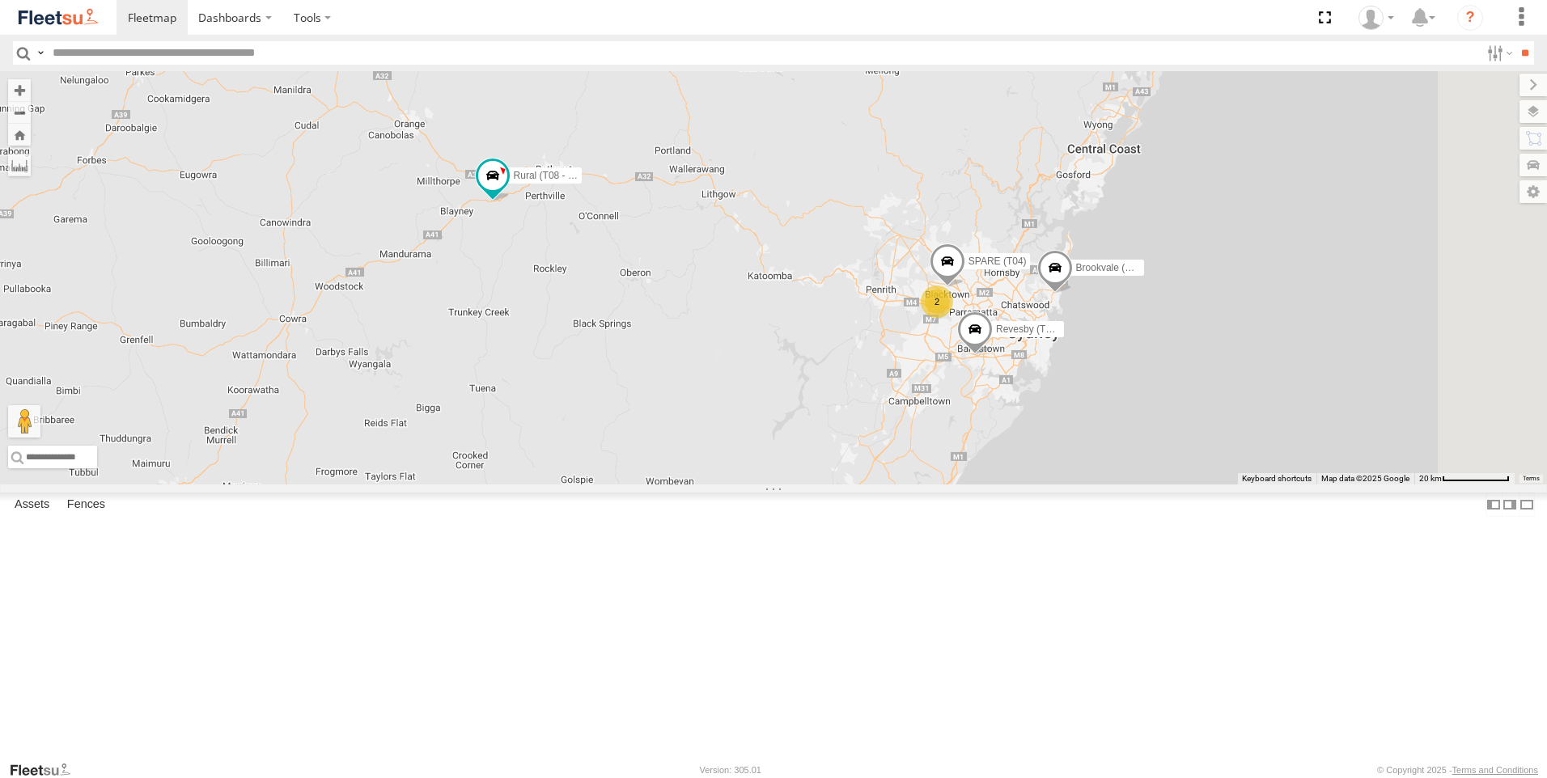
click at [952, 232] on div "Brookvale (T10 - [PERSON_NAME]) Rural (T08 - [PERSON_NAME]) 2 Revesby (T07 - [P…" at bounding box center [773, 278] width 1547 height 414
click at [804, 485] on div "Brookvale (T10 - [PERSON_NAME]) Rural (T08 - [PERSON_NAME]) 2 Revesby (T07 - [P…" at bounding box center [773, 278] width 1547 height 414
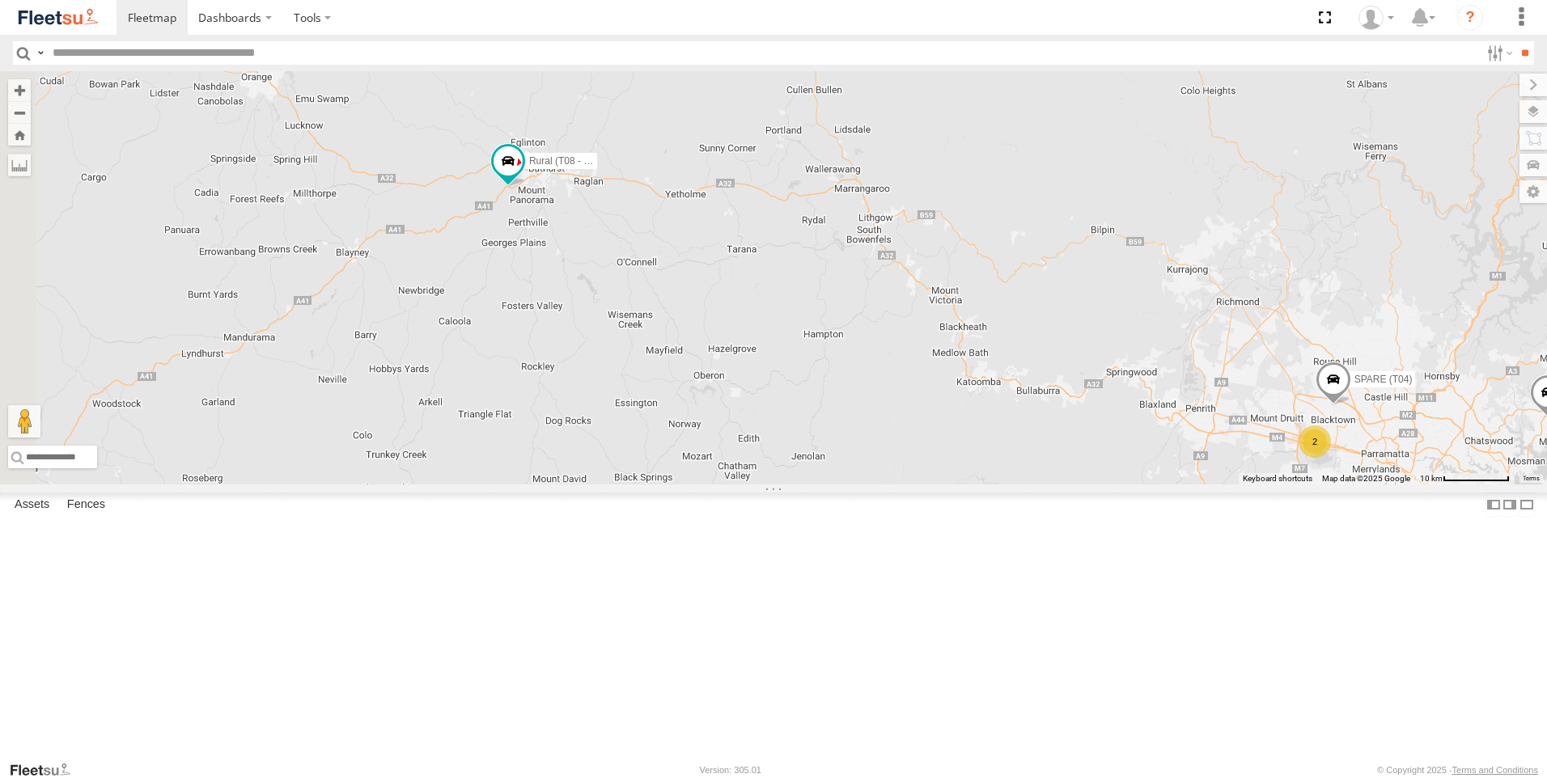
drag, startPoint x: 766, startPoint y: 395, endPoint x: 858, endPoint y: 431, distance: 98.4
click at [858, 431] on div "Brookvale (T10 - [PERSON_NAME]) Rural (T08 - [PERSON_NAME]) Revesby (T07 - [PER…" at bounding box center [773, 278] width 1547 height 414
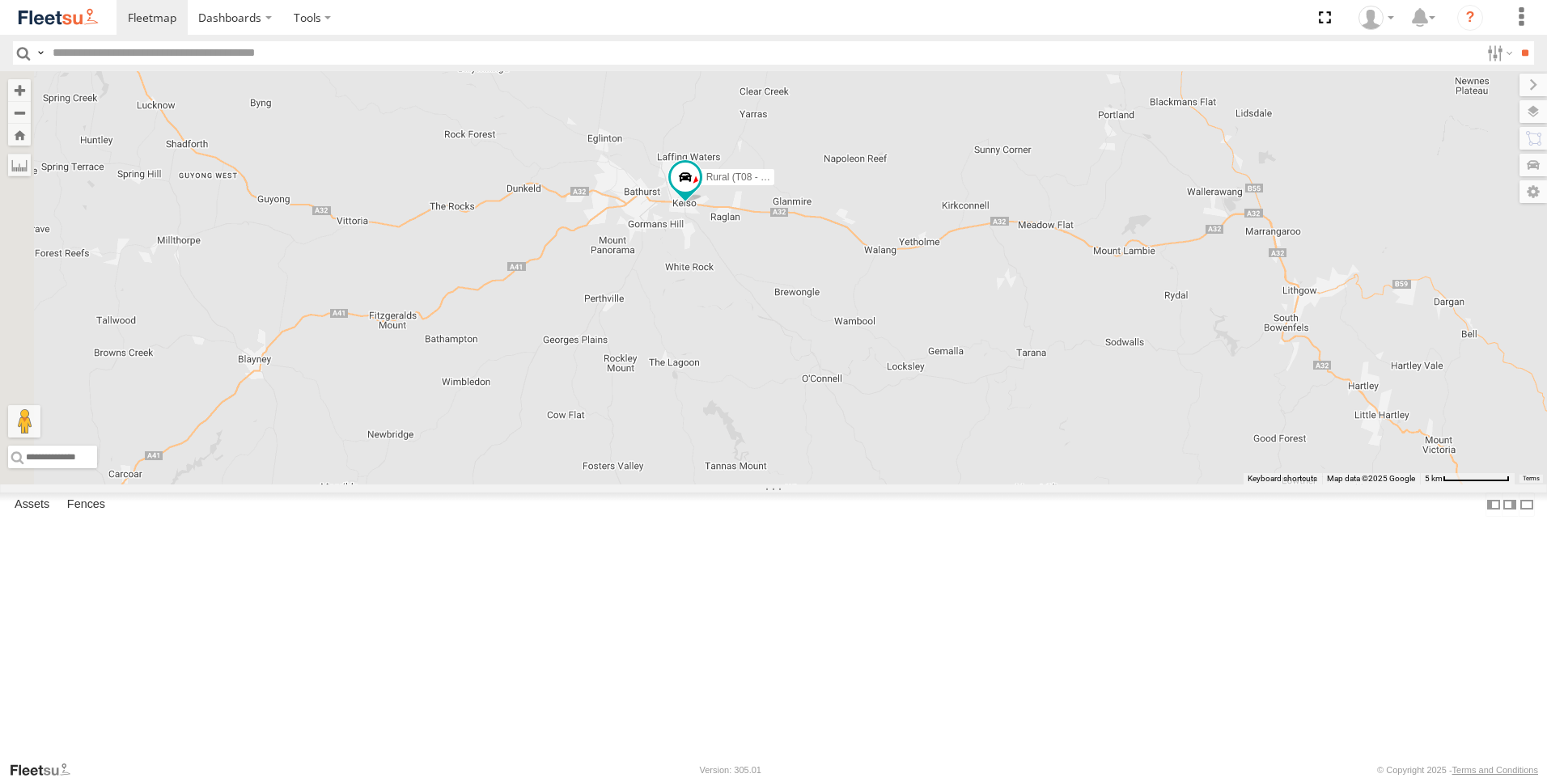
drag, startPoint x: 501, startPoint y: 248, endPoint x: 994, endPoint y: 446, distance: 531.2
click at [994, 446] on div "Brookvale (T10 - [PERSON_NAME]) Rural (T08 - [PERSON_NAME]) Revesby (T07 - [PER…" at bounding box center [773, 278] width 1547 height 414
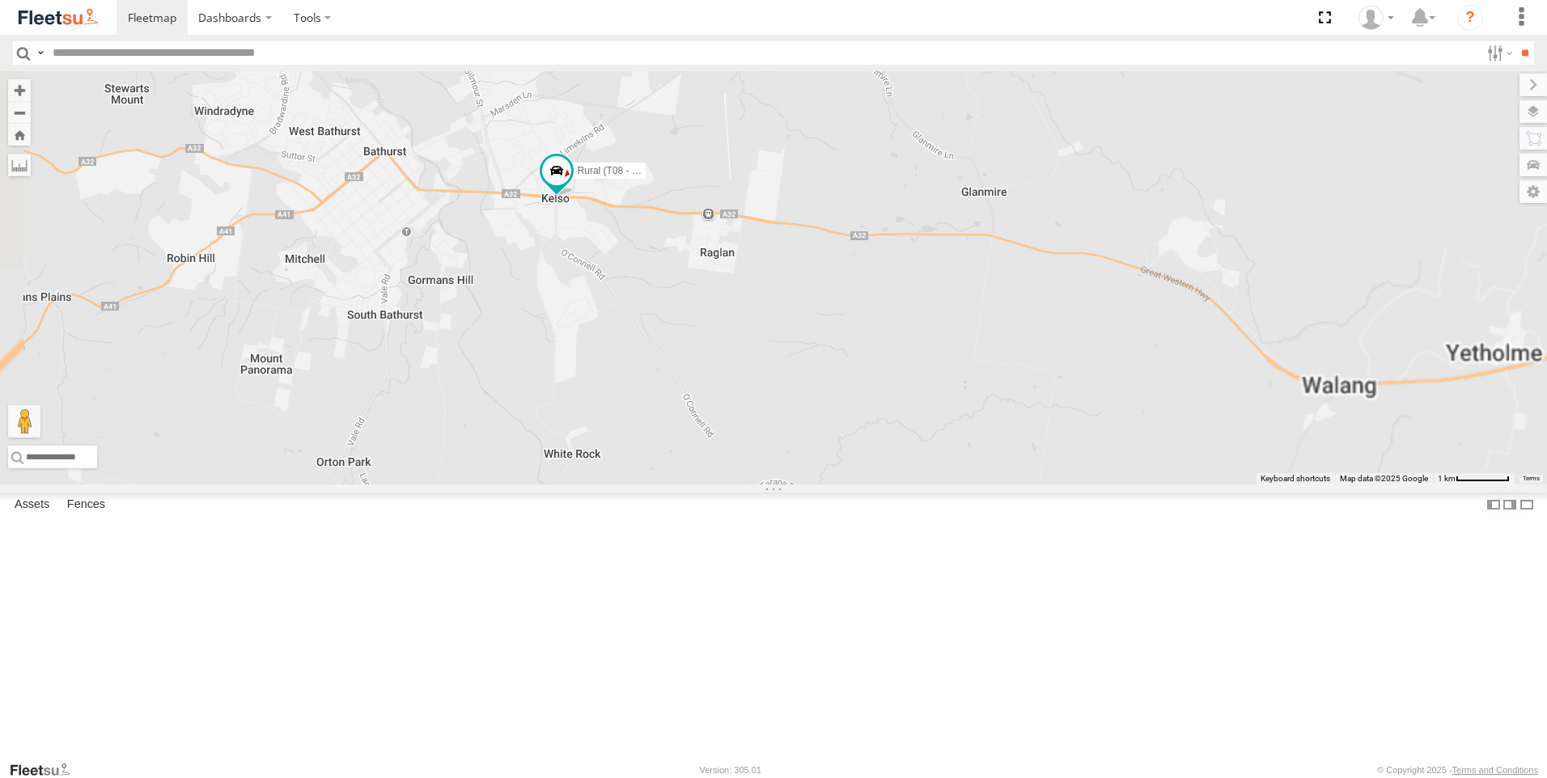
drag, startPoint x: 681, startPoint y: 274, endPoint x: 850, endPoint y: 549, distance: 322.5
click at [847, 485] on div "Brookvale (T10 - [PERSON_NAME]) Rural (T08 - [PERSON_NAME]) Revesby (T07 - [PER…" at bounding box center [773, 278] width 1547 height 414
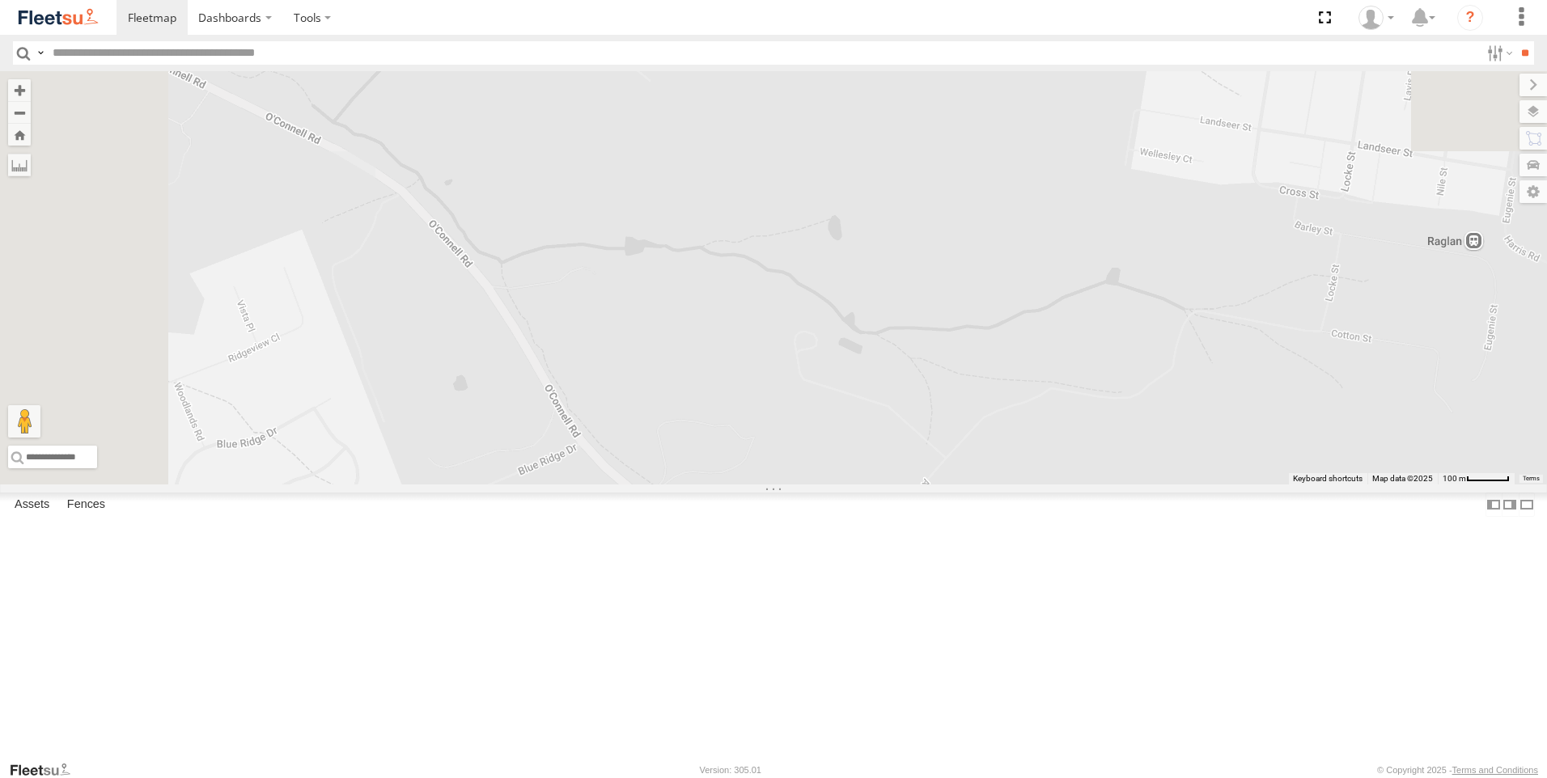
drag, startPoint x: 703, startPoint y: 216, endPoint x: 837, endPoint y: 686, distance: 488.7
click at [880, 485] on div "Brookvale (T10 - [PERSON_NAME]) Rural (T08 - [PERSON_NAME]) Revesby (T07 - [PER…" at bounding box center [773, 278] width 1547 height 414
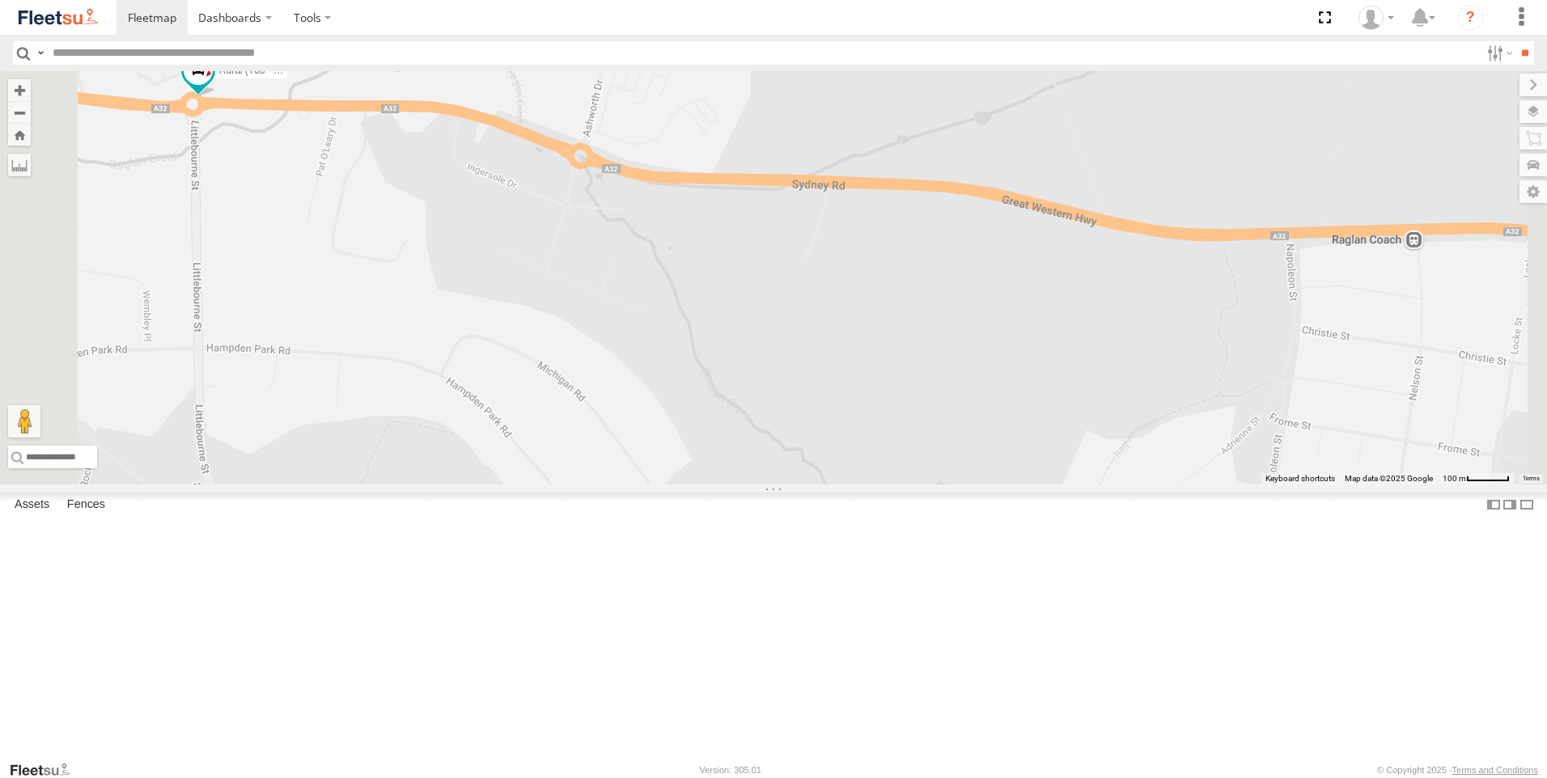
drag, startPoint x: 1029, startPoint y: 344, endPoint x: 963, endPoint y: 609, distance: 272.6
click at [1032, 485] on div "Brookvale (T10 - [PERSON_NAME]) Rural (T08 - [PERSON_NAME]) Revesby (T07 - [PER…" at bounding box center [773, 278] width 1547 height 414
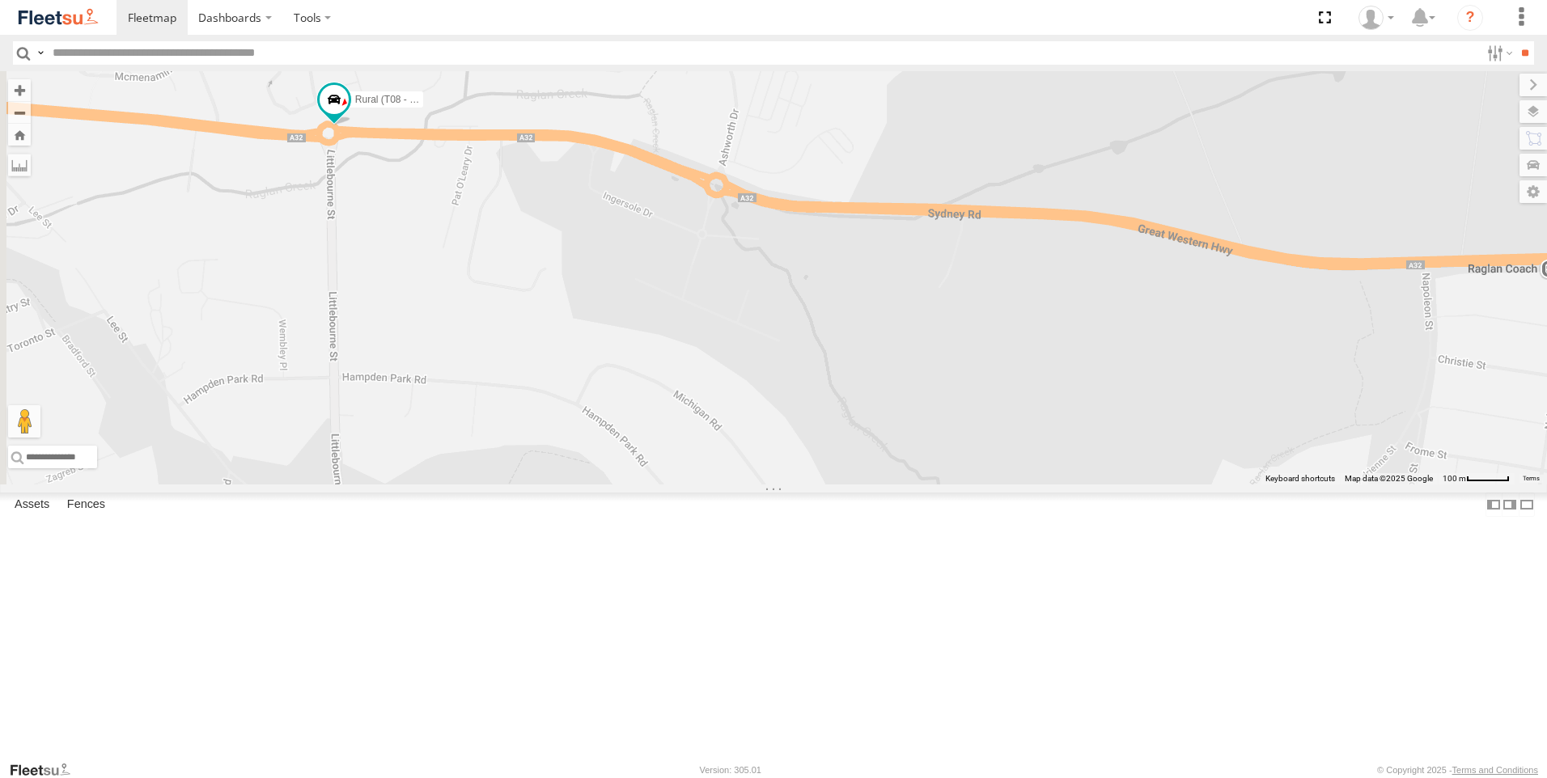
drag, startPoint x: 688, startPoint y: 514, endPoint x: 834, endPoint y: 538, distance: 148.5
click at [834, 485] on div "Brookvale (T10 - [PERSON_NAME]) Rural (T08 - [PERSON_NAME]) Revesby (T07 - [PER…" at bounding box center [773, 278] width 1547 height 414
